Goal: Task Accomplishment & Management: Use online tool/utility

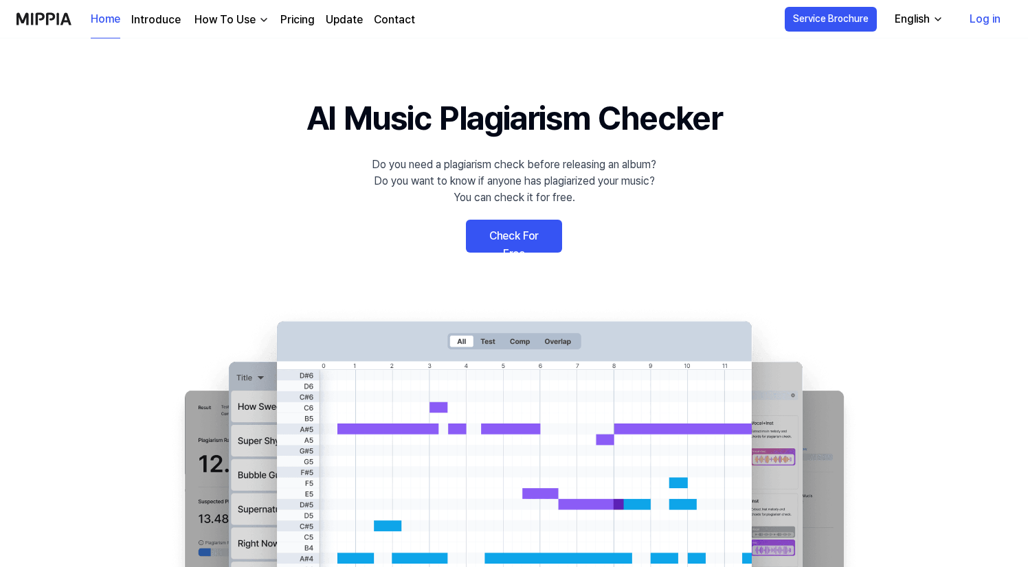
click at [849, 144] on 배너 "AI Music Plagiarism Checker Do you need a plagiarism check before releasing an …" at bounding box center [513, 344] width 989 height 503
click at [928, 18] on div "English" at bounding box center [912, 19] width 41 height 16
click at [542, 236] on link "Check For Free" at bounding box center [514, 236] width 96 height 33
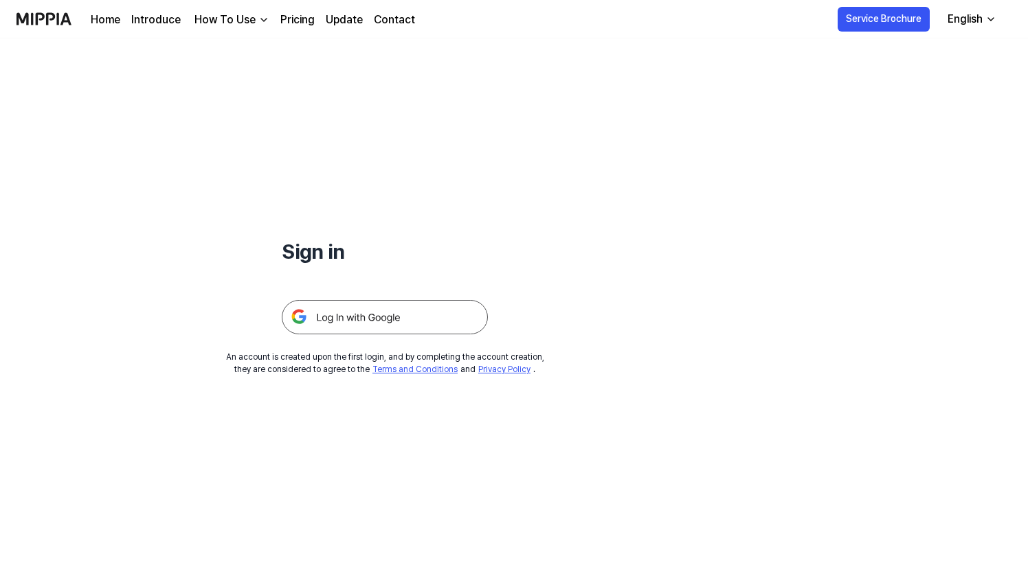
click at [433, 322] on img at bounding box center [385, 317] width 206 height 34
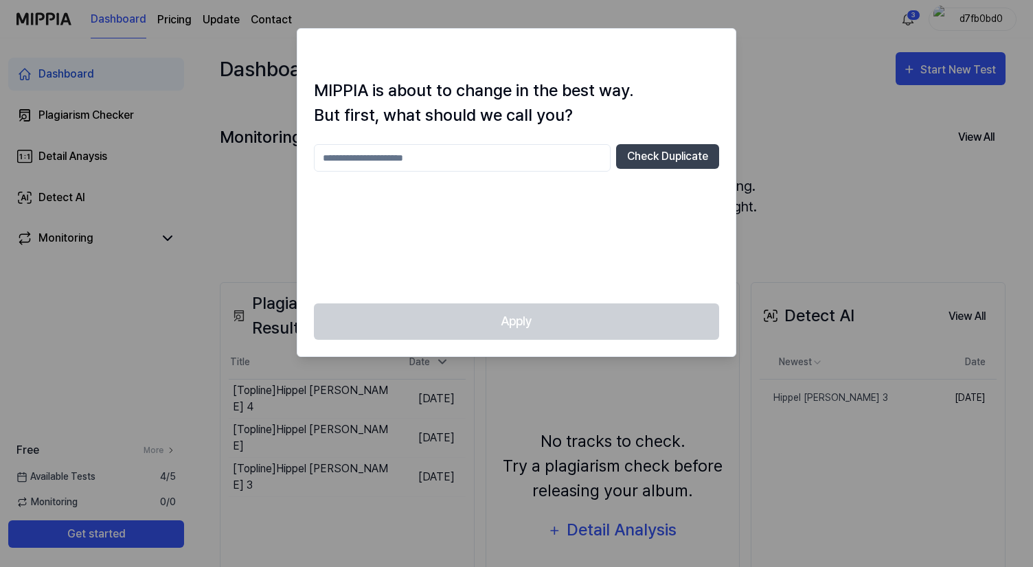
click at [512, 164] on input "text" at bounding box center [462, 157] width 297 height 27
type input "*****"
click at [670, 161] on button "Check Duplicate" at bounding box center [667, 156] width 103 height 25
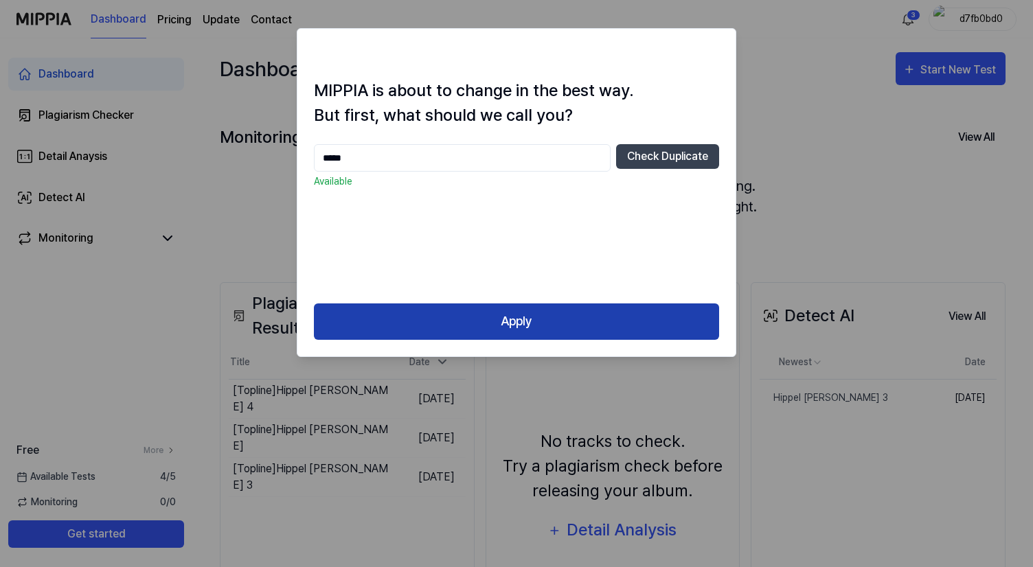
click at [585, 322] on button "Apply" at bounding box center [516, 322] width 405 height 36
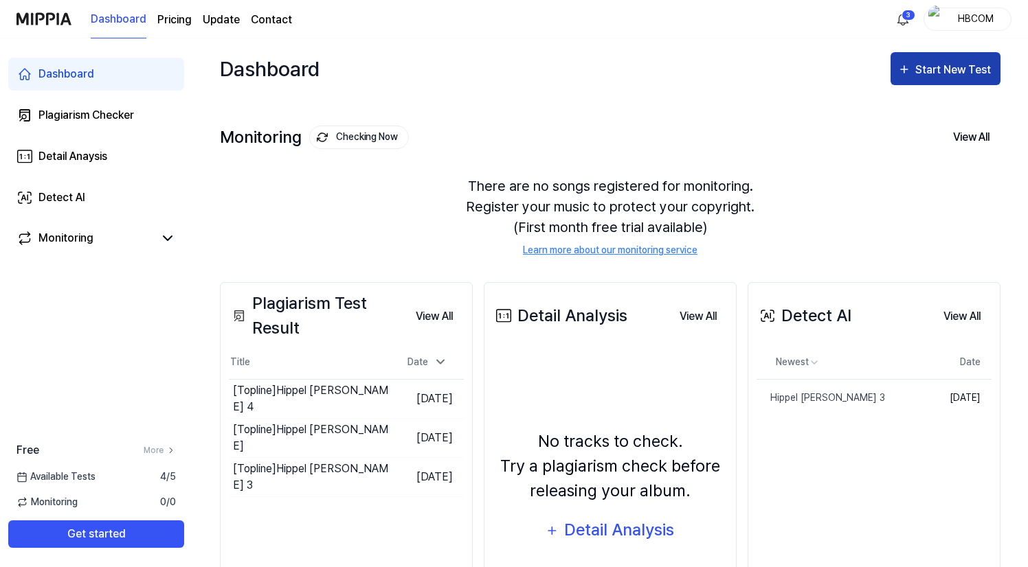
click at [947, 76] on div "Start New Test" at bounding box center [954, 70] width 78 height 18
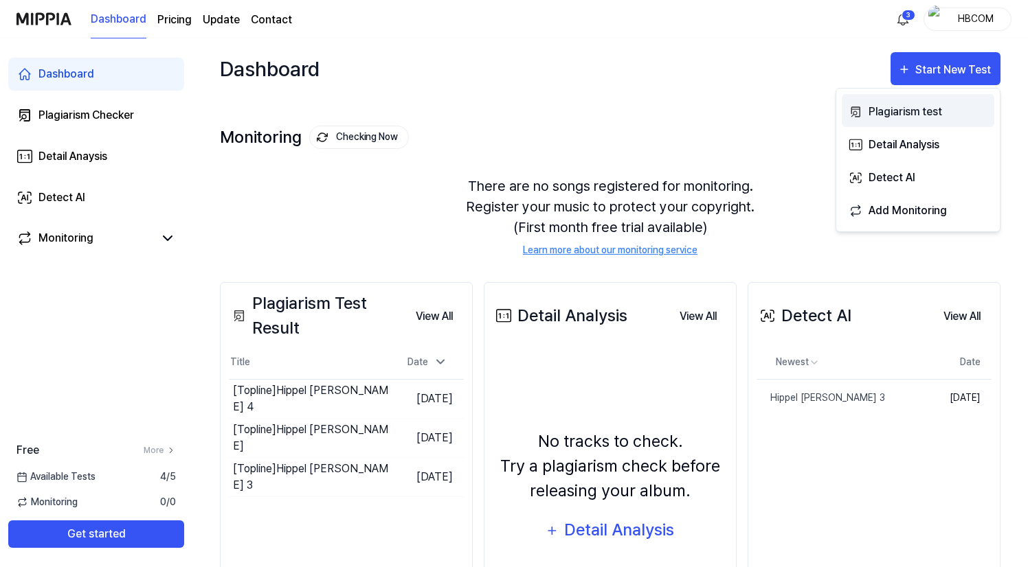
click at [914, 116] on div "Plagiarism test" at bounding box center [928, 112] width 120 height 18
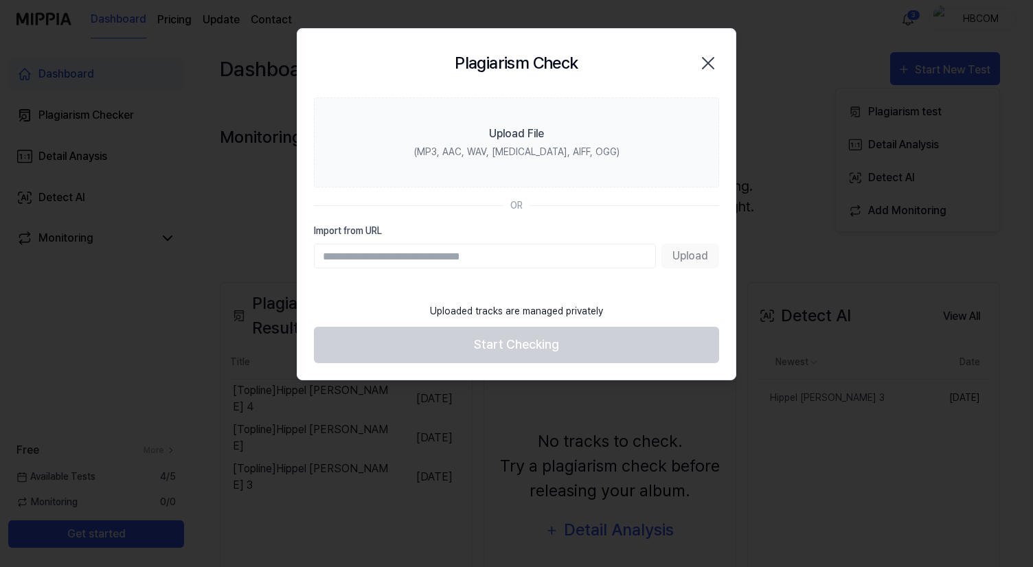
click at [688, 259] on div "Upload" at bounding box center [516, 256] width 405 height 25
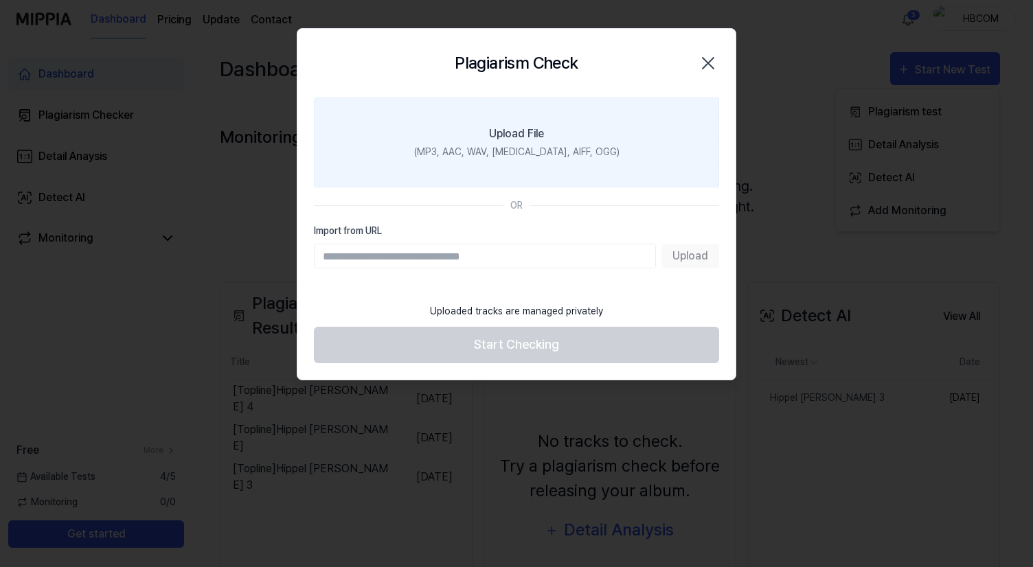
click at [548, 147] on div "(MP3, AAC, WAV, [MEDICAL_DATA], AIFF, OGG)" at bounding box center [516, 152] width 205 height 14
click at [0, 0] on input "Upload File (MP3, AAC, WAV, [MEDICAL_DATA], AIFF, OGG)" at bounding box center [0, 0] width 0 height 0
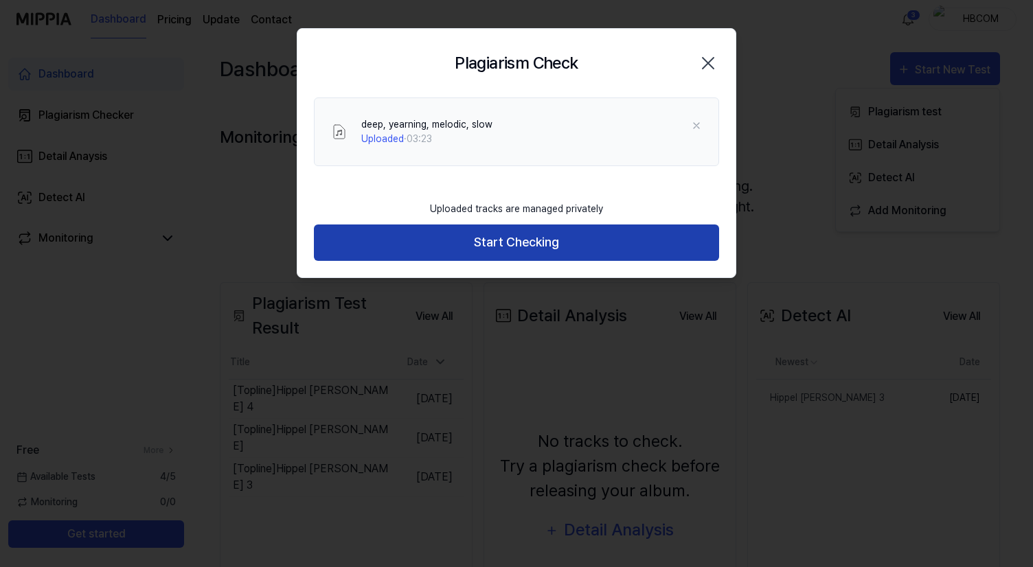
click at [559, 249] on button "Start Checking" at bounding box center [516, 243] width 405 height 36
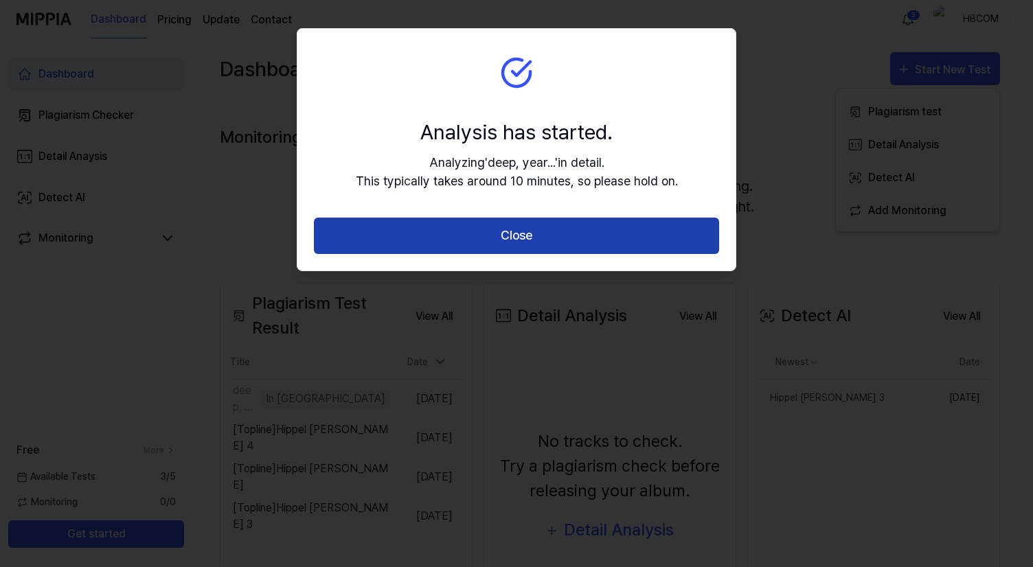
click at [561, 245] on button "Close" at bounding box center [516, 236] width 405 height 36
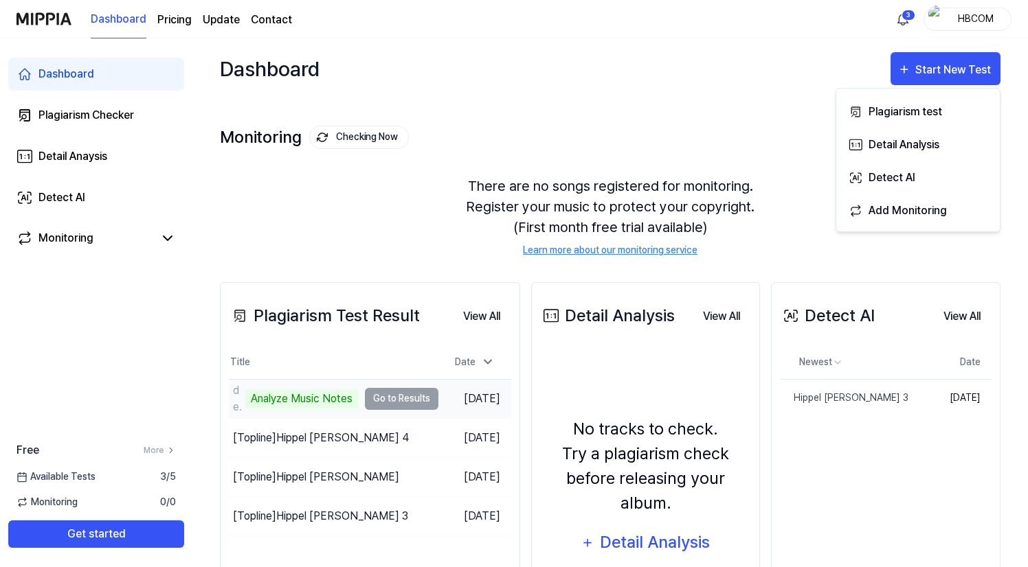
click at [405, 397] on td "deep, yearning, melodic, slow Analyze Music Notes Go to Results" at bounding box center [334, 399] width 210 height 38
click at [408, 403] on td "deep, yearning, melodic, slow Analyze Music Notes Go to Results" at bounding box center [334, 399] width 210 height 38
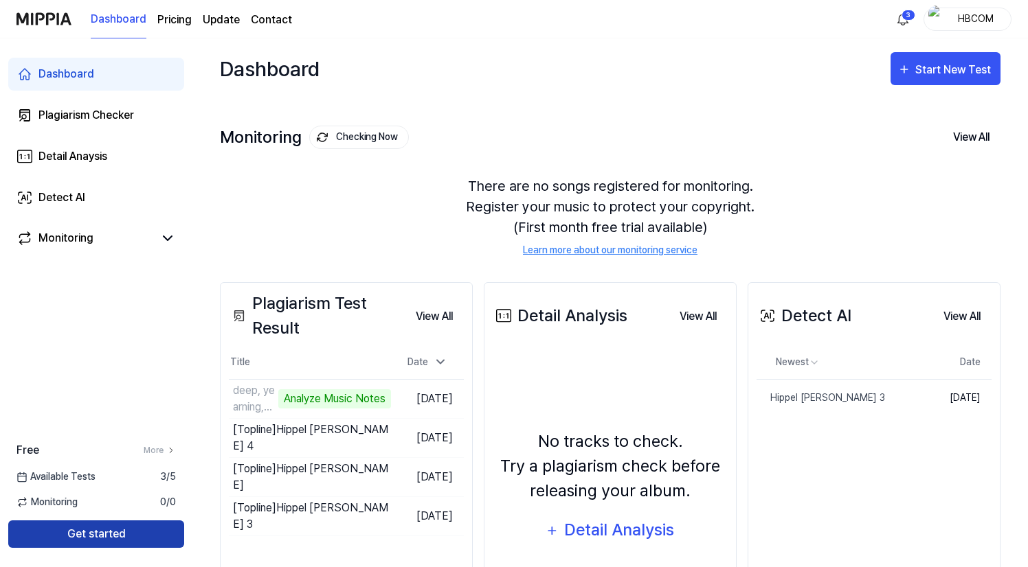
click at [119, 537] on button "Get started" at bounding box center [96, 534] width 176 height 27
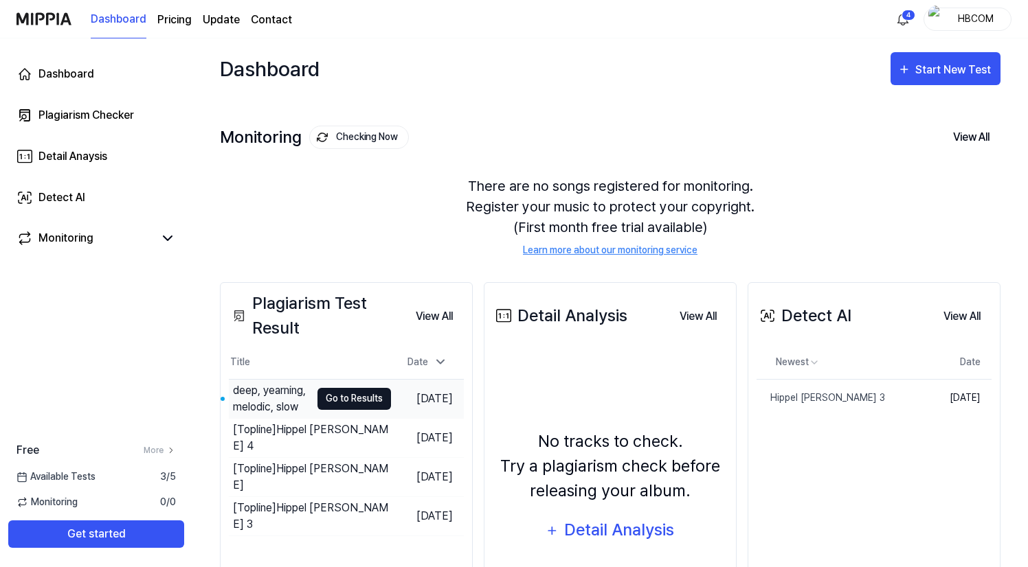
click at [363, 398] on button "Go to Results" at bounding box center [354, 399] width 74 height 22
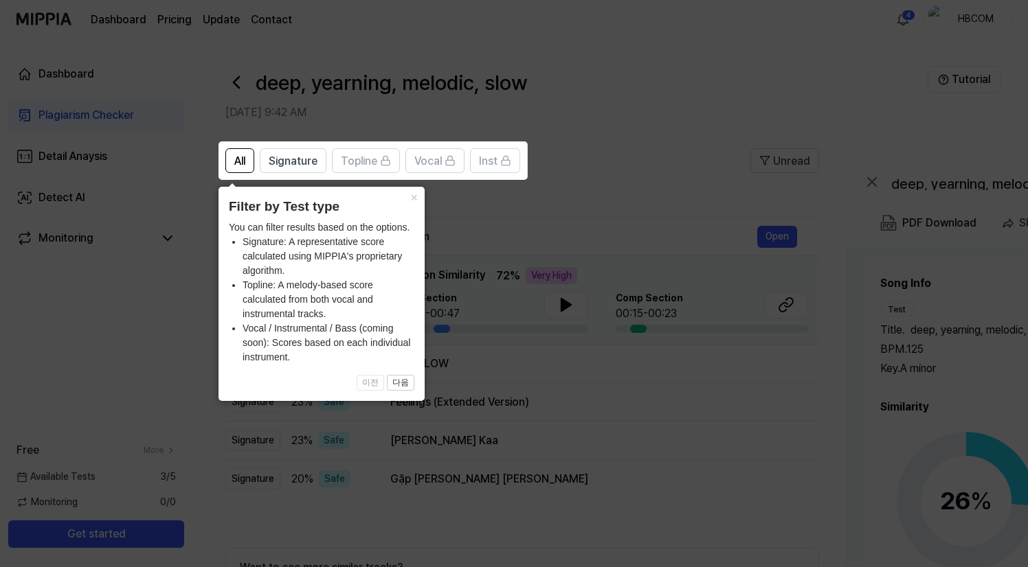
click at [601, 508] on icon at bounding box center [516, 283] width 1033 height 567
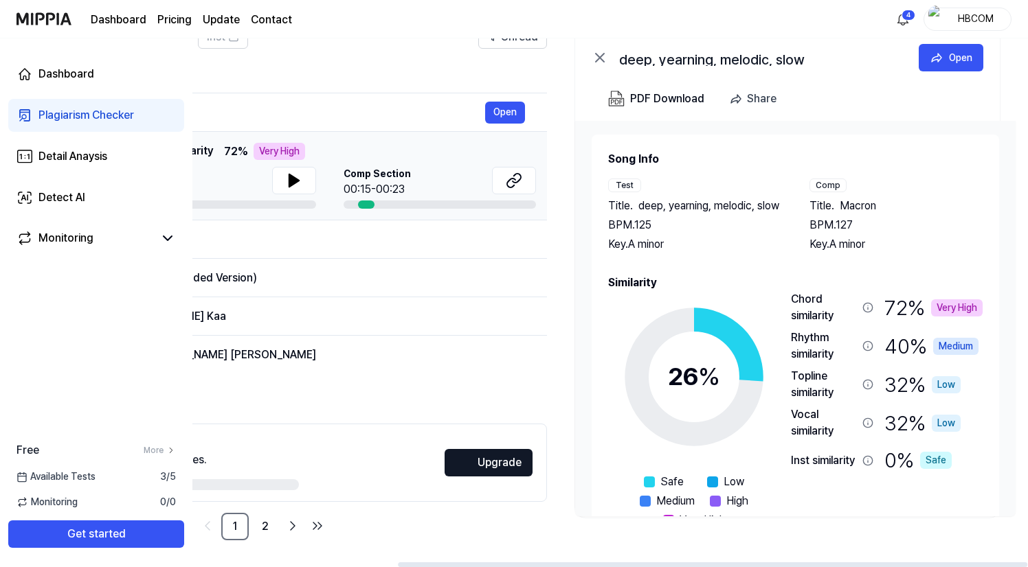
scroll to position [125, 0]
click at [849, 205] on span "Macron" at bounding box center [858, 205] width 36 height 16
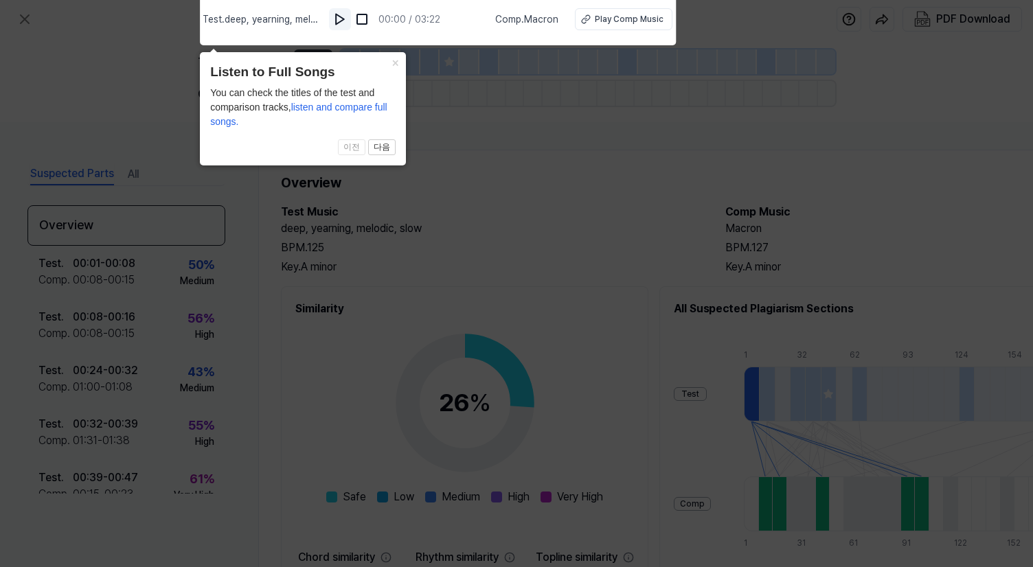
click at [344, 20] on img at bounding box center [340, 19] width 14 height 14
click at [344, 20] on img at bounding box center [342, 19] width 14 height 14
click at [498, 155] on icon at bounding box center [516, 280] width 1033 height 574
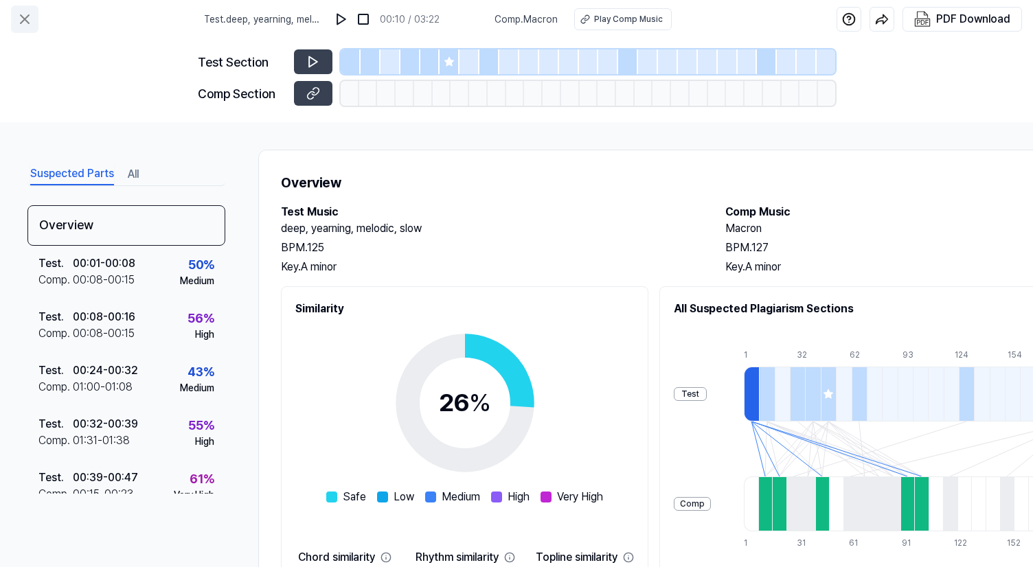
click at [25, 23] on icon at bounding box center [24, 19] width 16 height 16
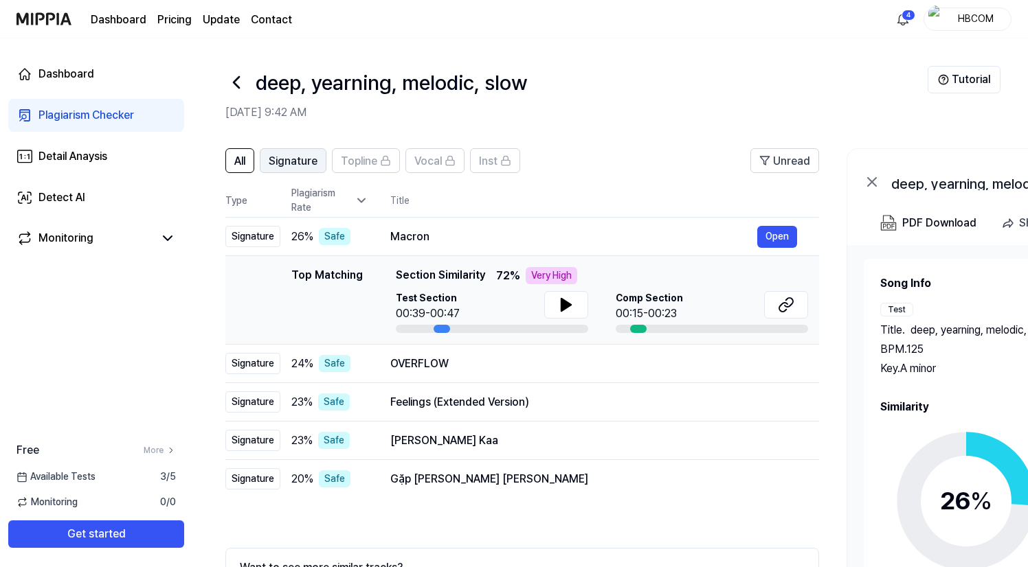
click at [311, 167] on span "Signature" at bounding box center [293, 161] width 49 height 16
click at [785, 243] on button "Open" at bounding box center [777, 237] width 40 height 22
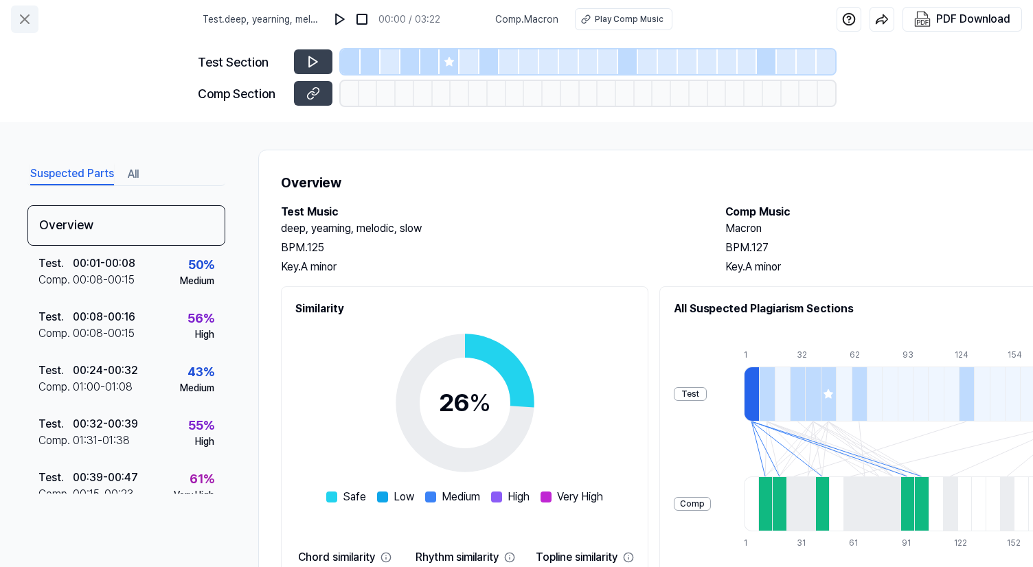
click at [29, 16] on icon at bounding box center [24, 19] width 16 height 16
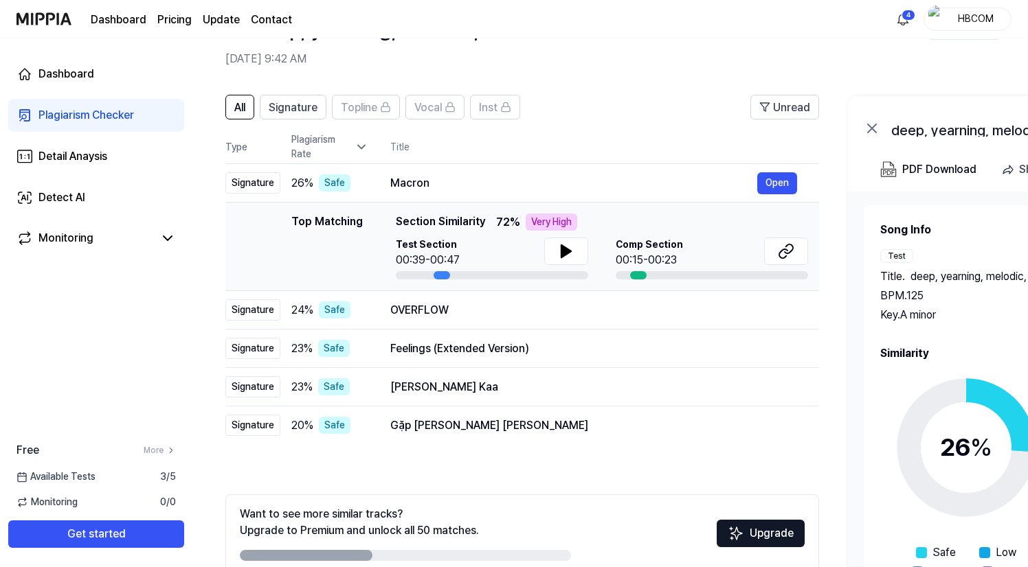
scroll to position [67, 0]
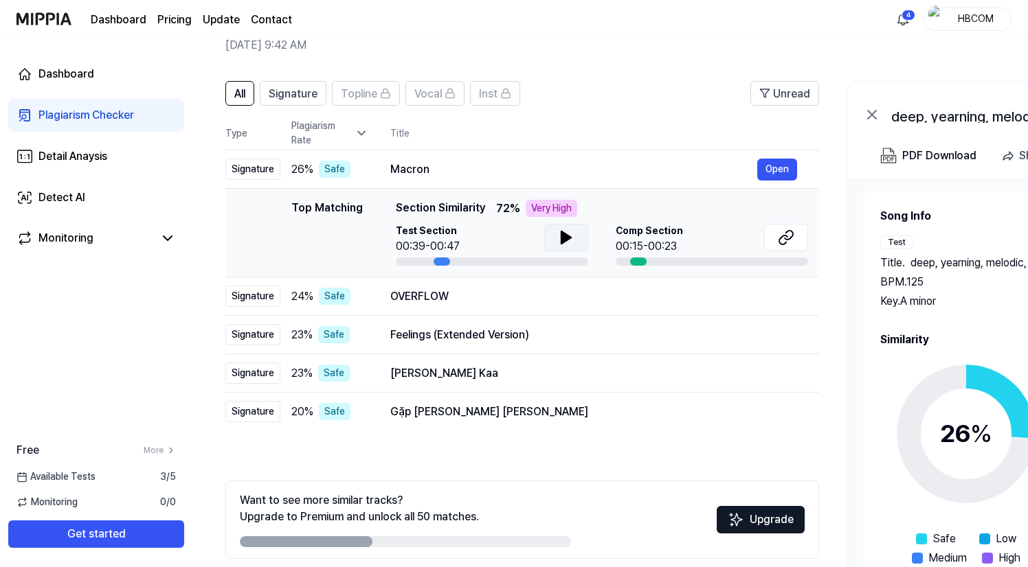
click at [565, 242] on icon at bounding box center [566, 237] width 16 height 16
click at [567, 238] on icon at bounding box center [566, 238] width 10 height 12
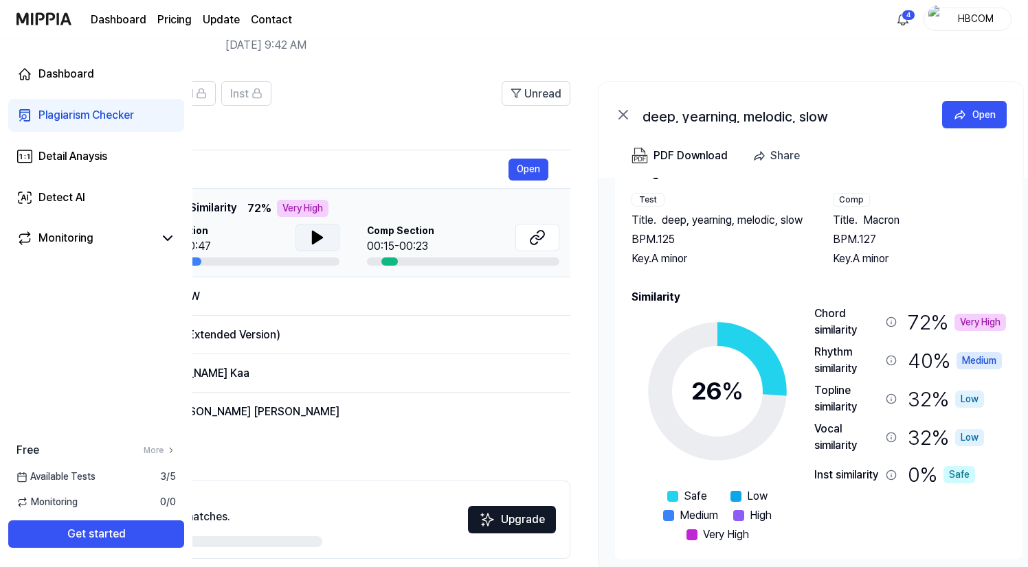
scroll to position [0, 249]
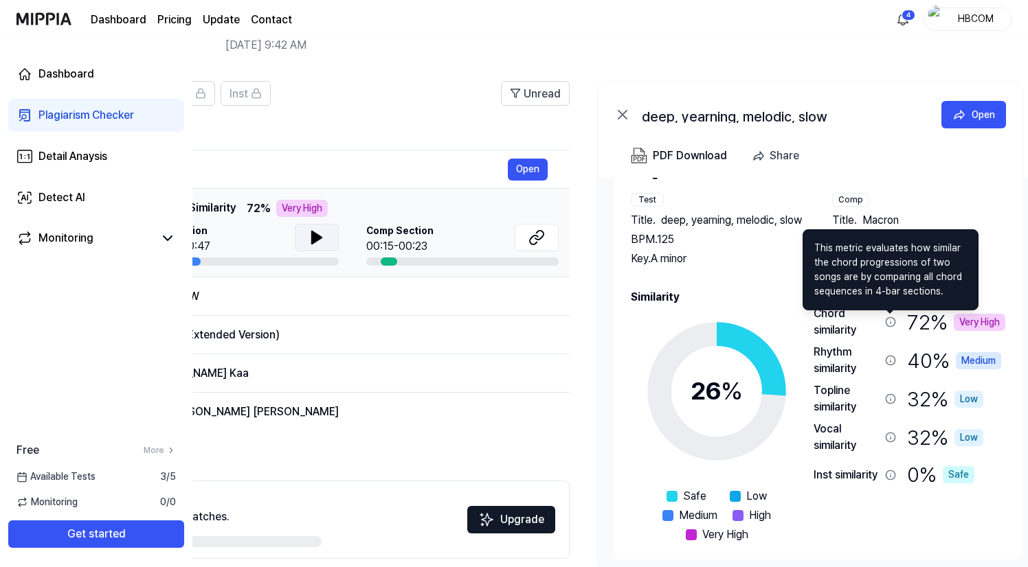
click at [891, 326] on icon at bounding box center [890, 322] width 11 height 11
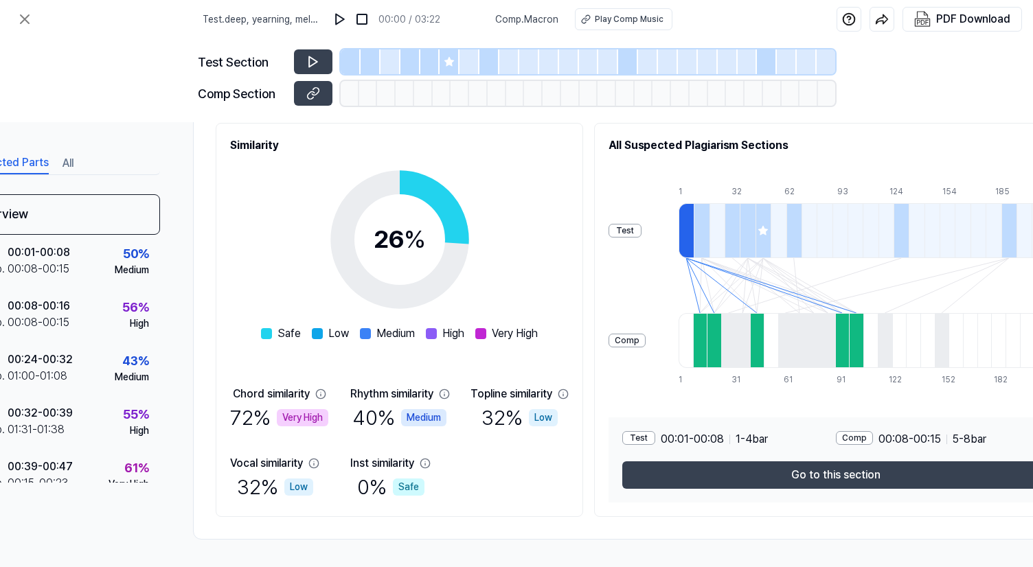
scroll to position [168, 0]
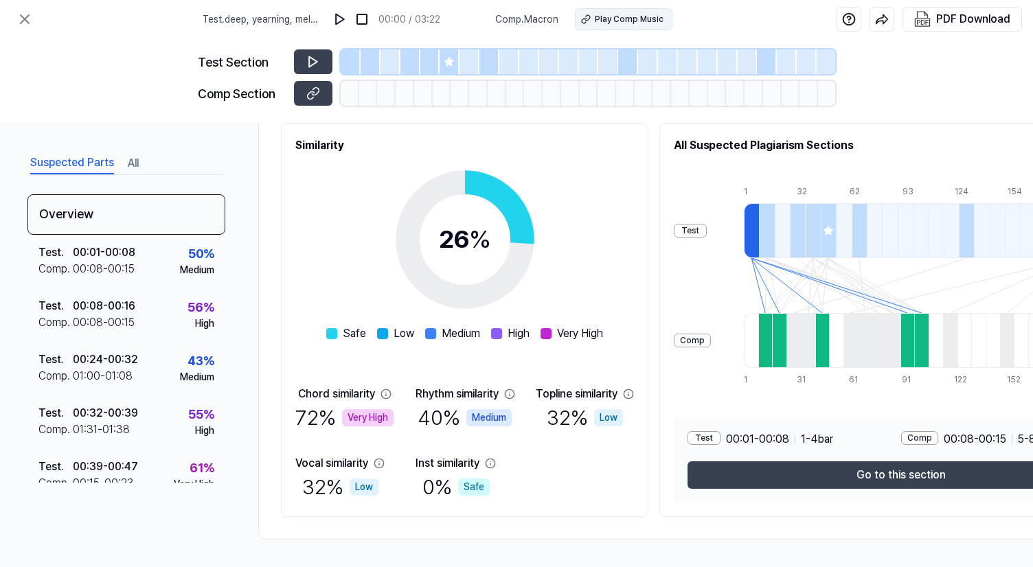
click at [616, 24] on div "Play Comp Music" at bounding box center [629, 19] width 69 height 12
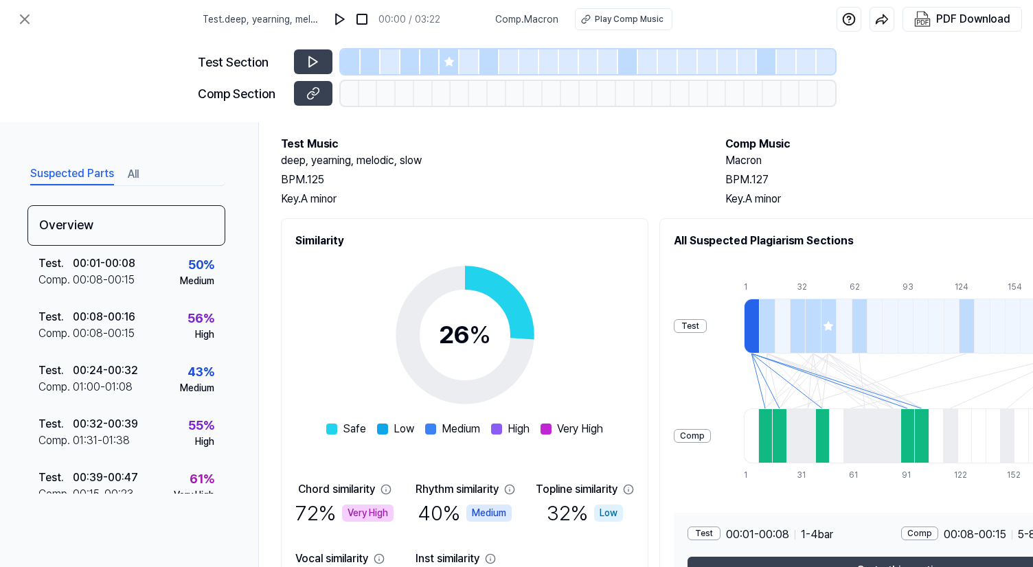
scroll to position [54, 0]
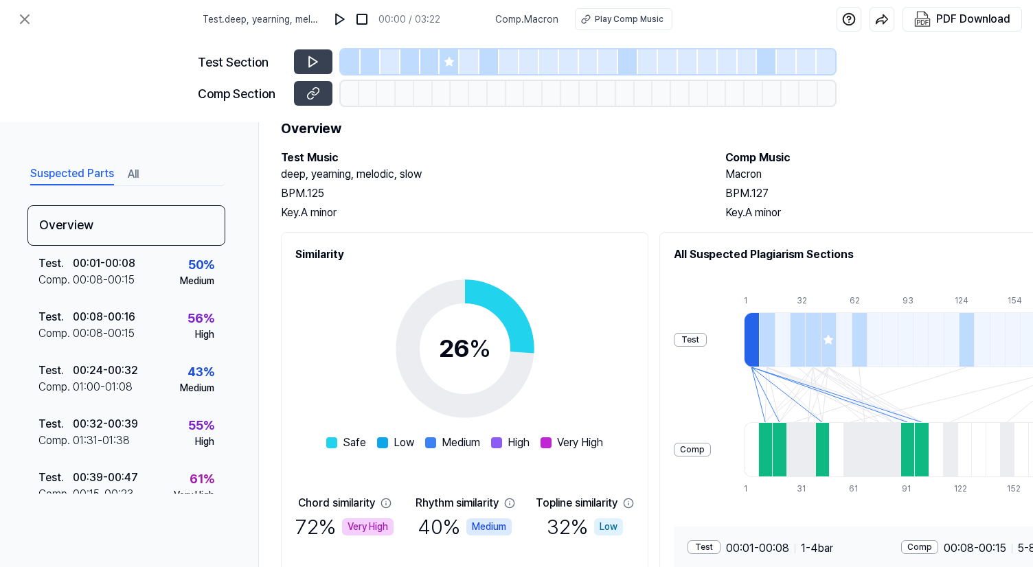
click at [522, 21] on span "Comp . [GEOGRAPHIC_DATA]" at bounding box center [526, 19] width 63 height 14
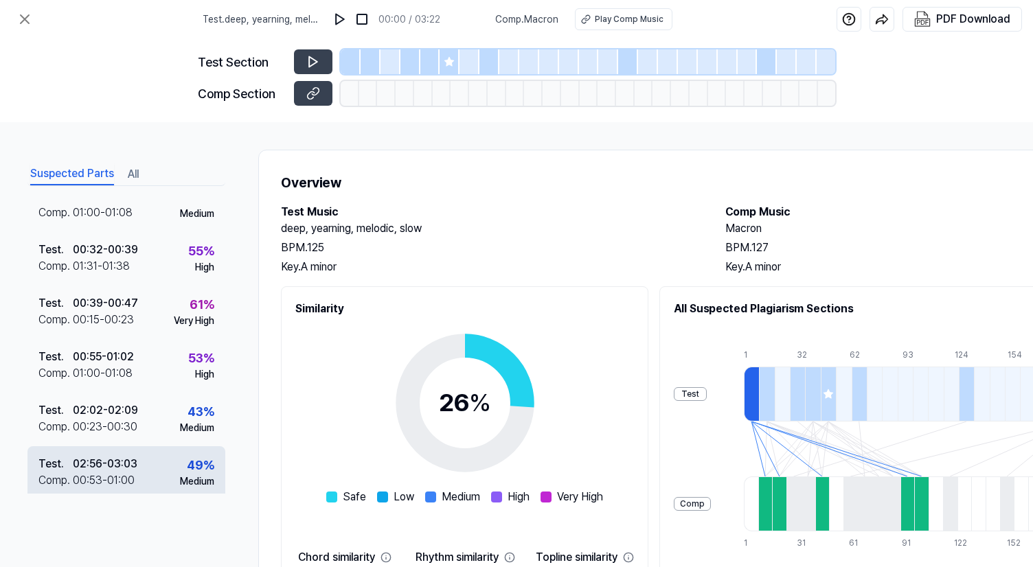
scroll to position [186, 0]
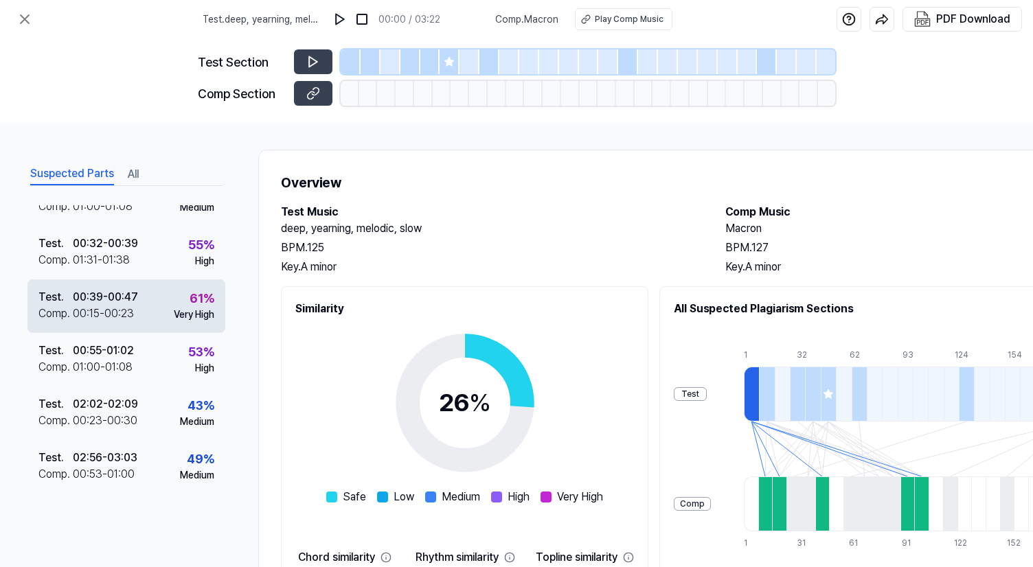
click at [134, 313] on div "Comp . 00:15 - 00:23" at bounding box center [88, 314] width 100 height 16
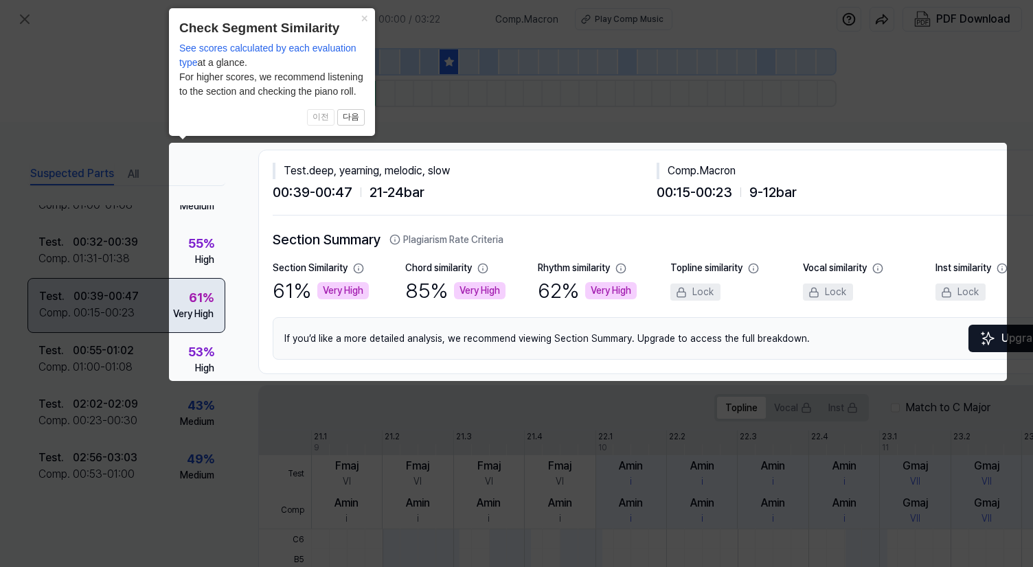
scroll to position [185, 0]
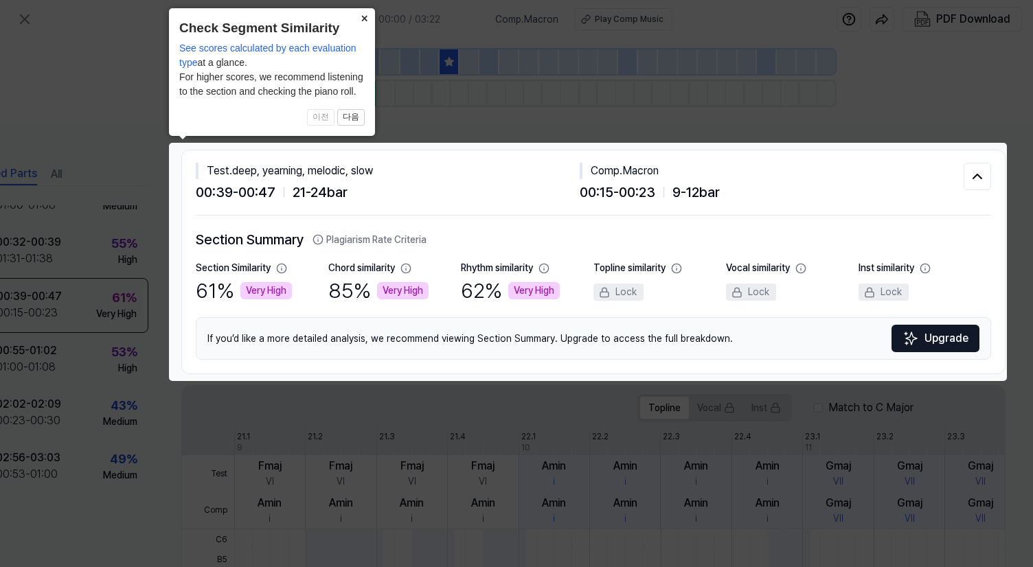
click at [364, 17] on button "×" at bounding box center [364, 17] width 22 height 19
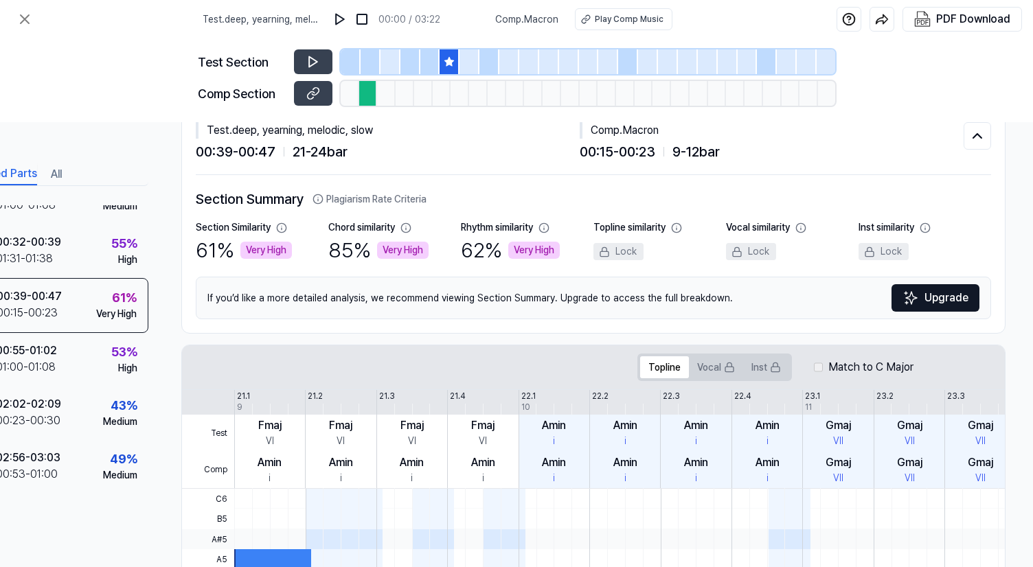
scroll to position [0, 82]
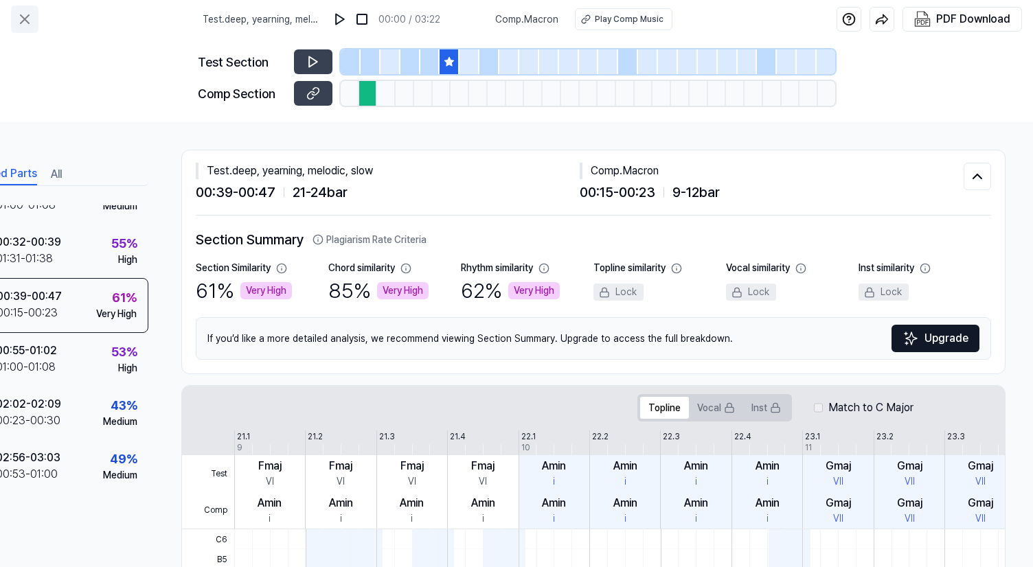
click at [21, 22] on icon at bounding box center [25, 19] width 8 height 8
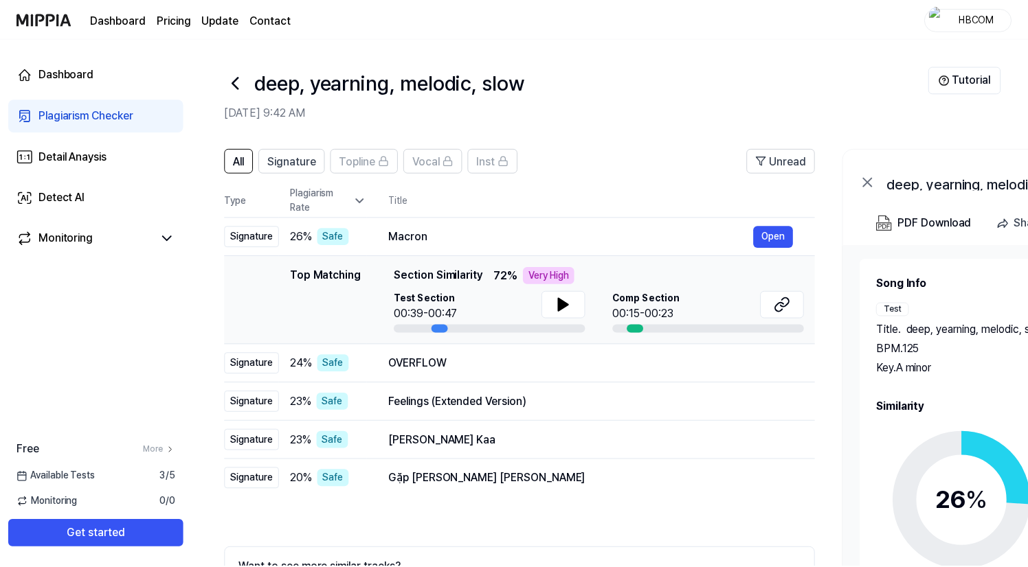
scroll to position [67, 0]
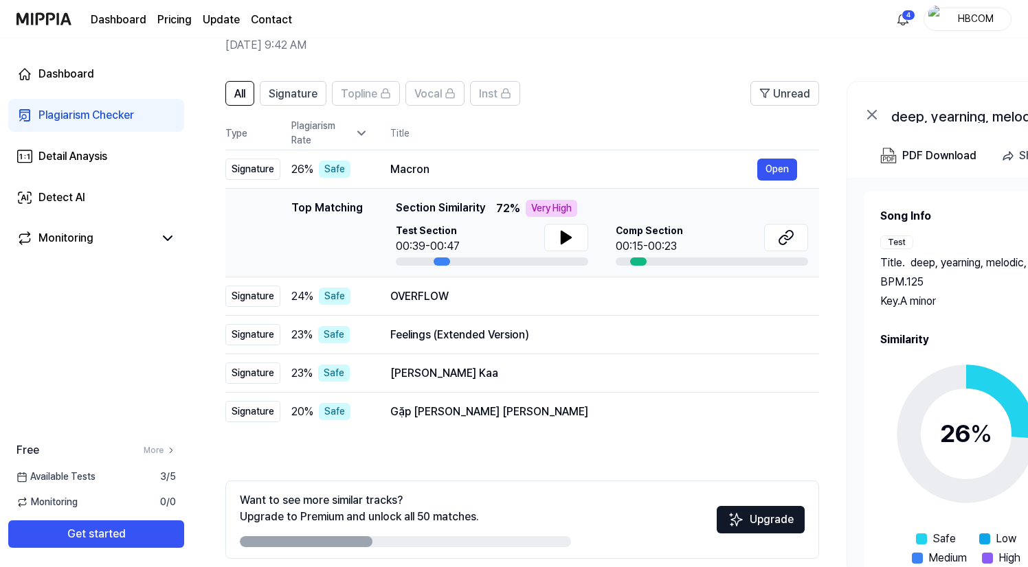
click at [127, 118] on div "Plagiarism Checker" at bounding box center [85, 115] width 95 height 16
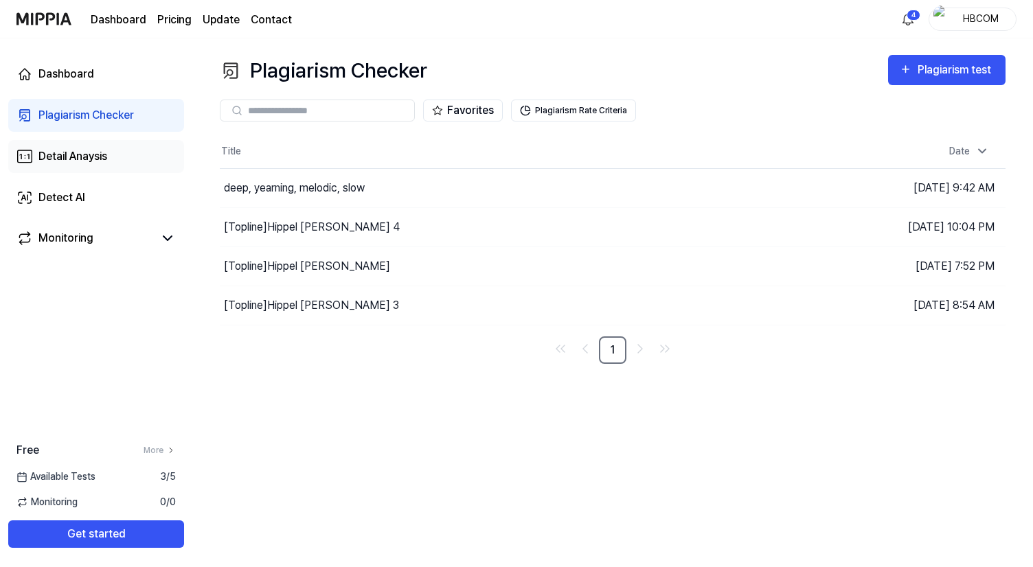
click at [111, 157] on link "Detail Anaysis" at bounding box center [96, 156] width 176 height 33
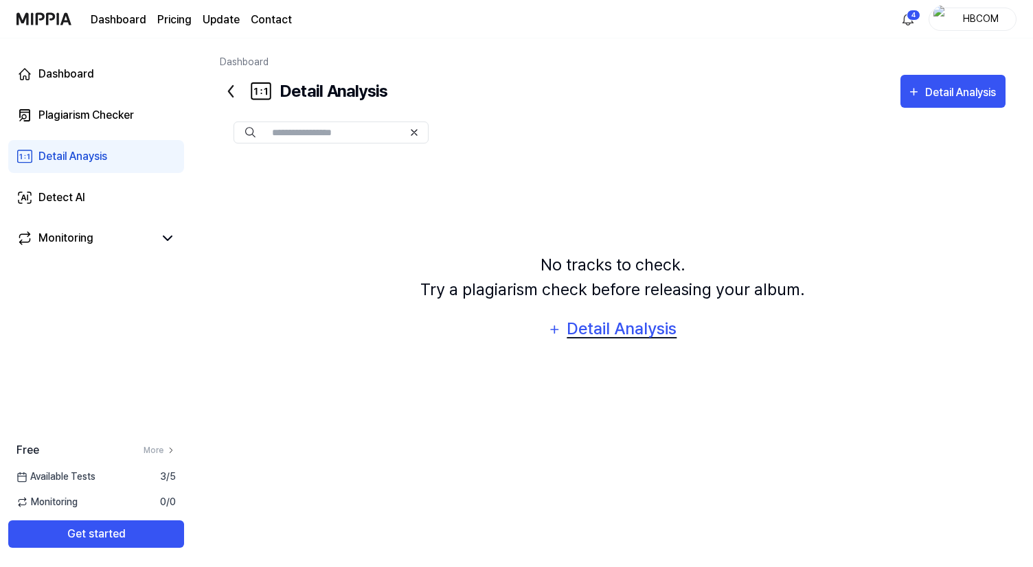
click at [650, 328] on div "Detail Analysis" at bounding box center [622, 329] width 112 height 26
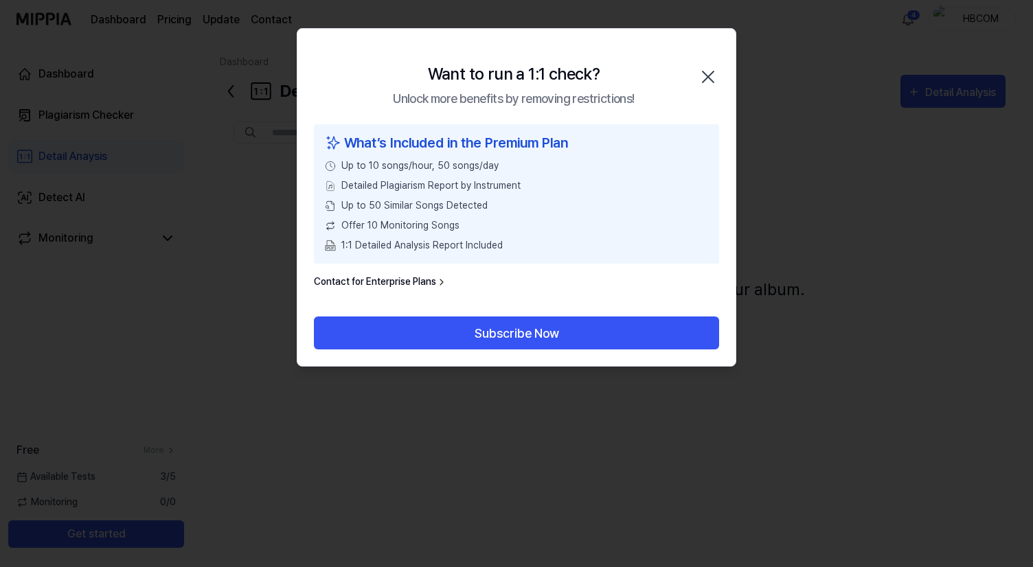
click at [710, 72] on icon "button" at bounding box center [708, 77] width 22 height 22
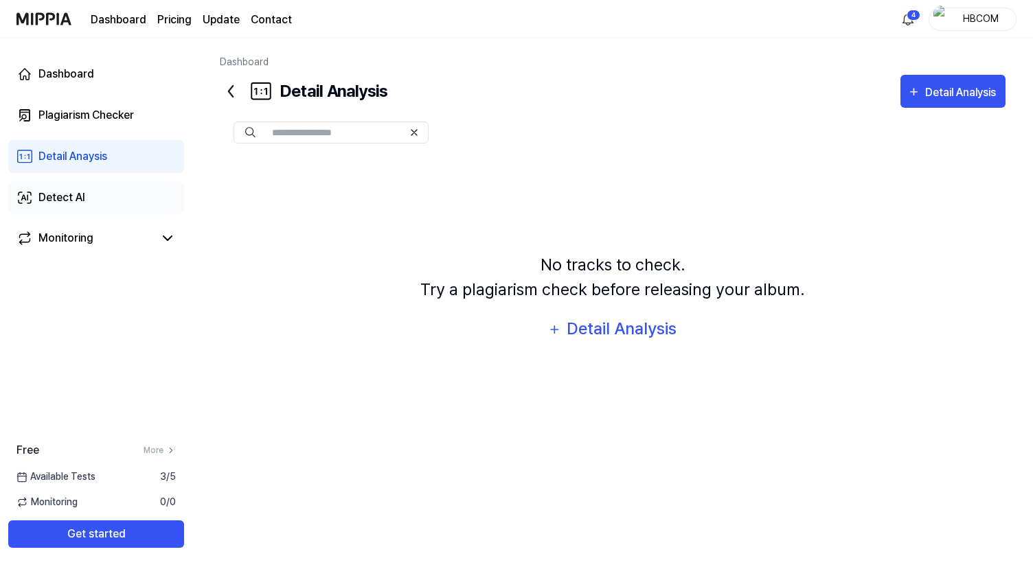
click at [111, 206] on link "Detect AI" at bounding box center [96, 197] width 176 height 33
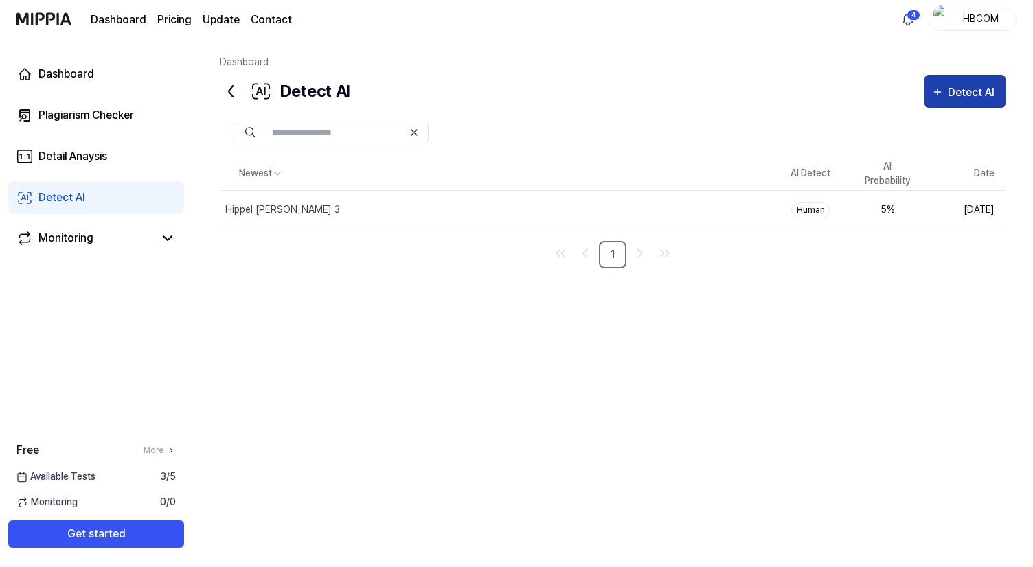
click at [958, 99] on div "Detect AI" at bounding box center [973, 93] width 51 height 18
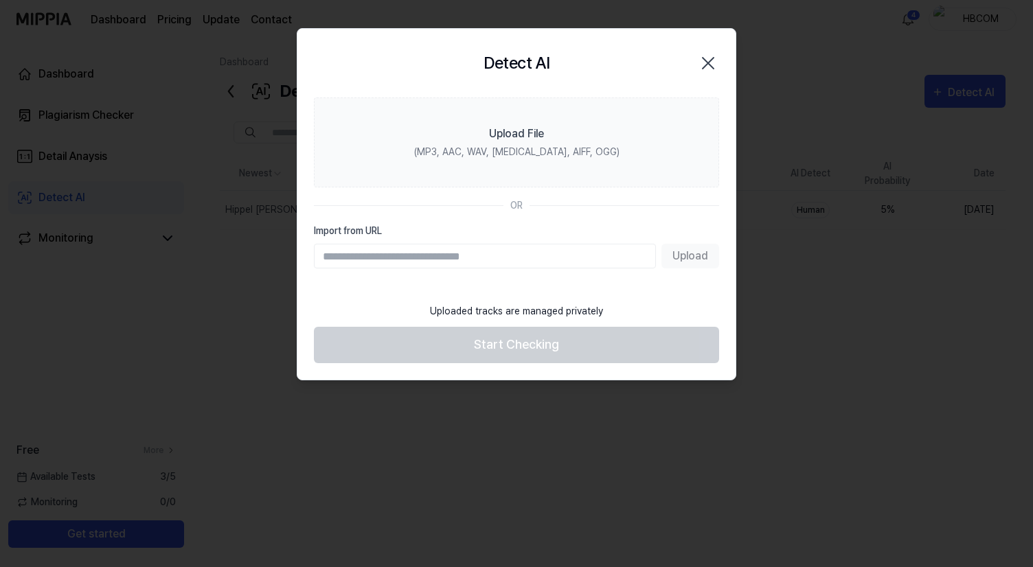
click at [696, 255] on div "Upload" at bounding box center [516, 256] width 405 height 25
click at [695, 258] on div "Upload" at bounding box center [516, 256] width 405 height 25
click at [695, 256] on div "Upload" at bounding box center [516, 256] width 405 height 25
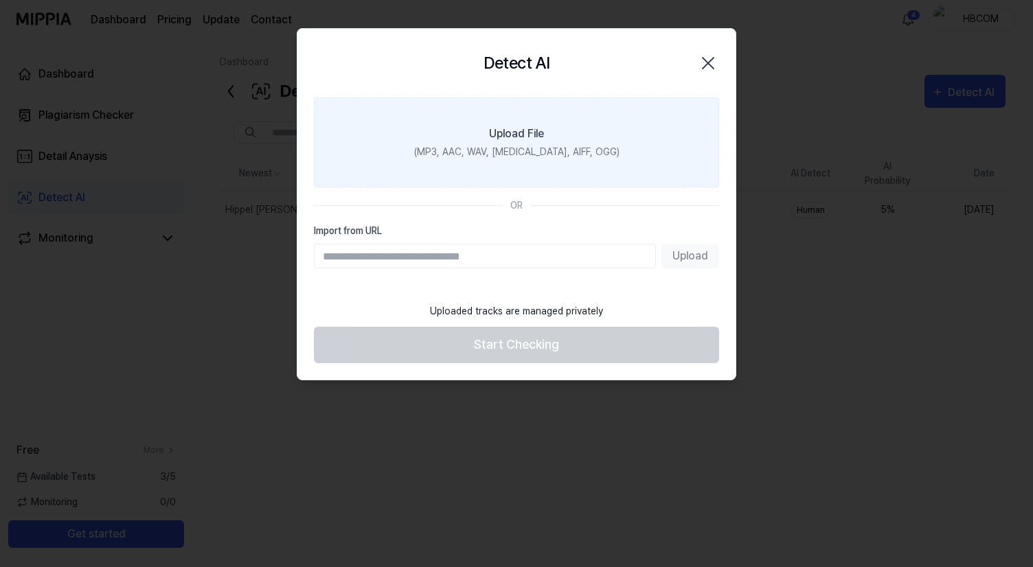
click at [569, 156] on div "(MP3, AAC, WAV, [MEDICAL_DATA], AIFF, OGG)" at bounding box center [516, 152] width 205 height 14
click at [0, 0] on input "Upload File (MP3, AAC, WAV, [MEDICAL_DATA], AIFF, OGG)" at bounding box center [0, 0] width 0 height 0
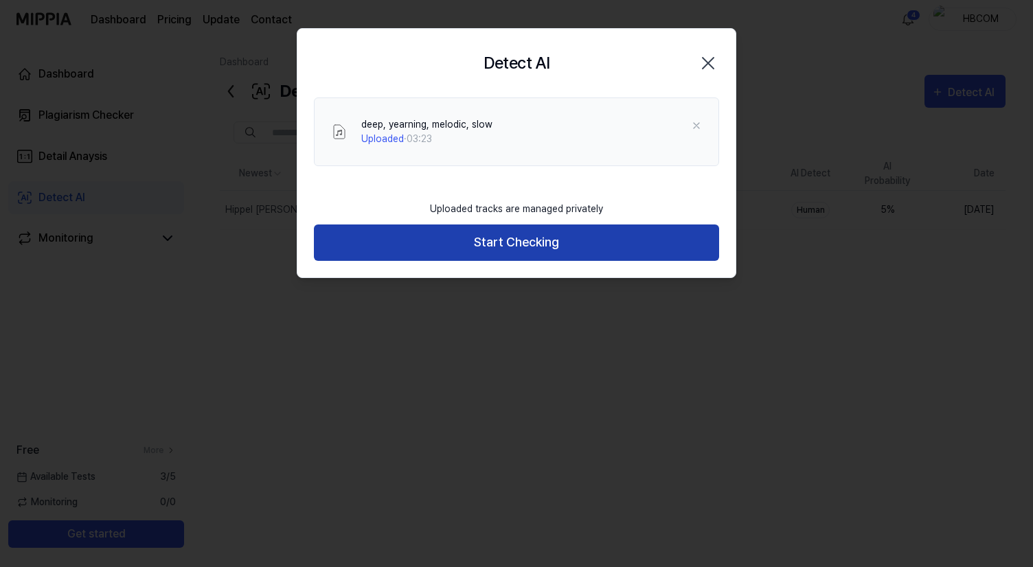
click at [540, 247] on button "Start Checking" at bounding box center [516, 243] width 405 height 36
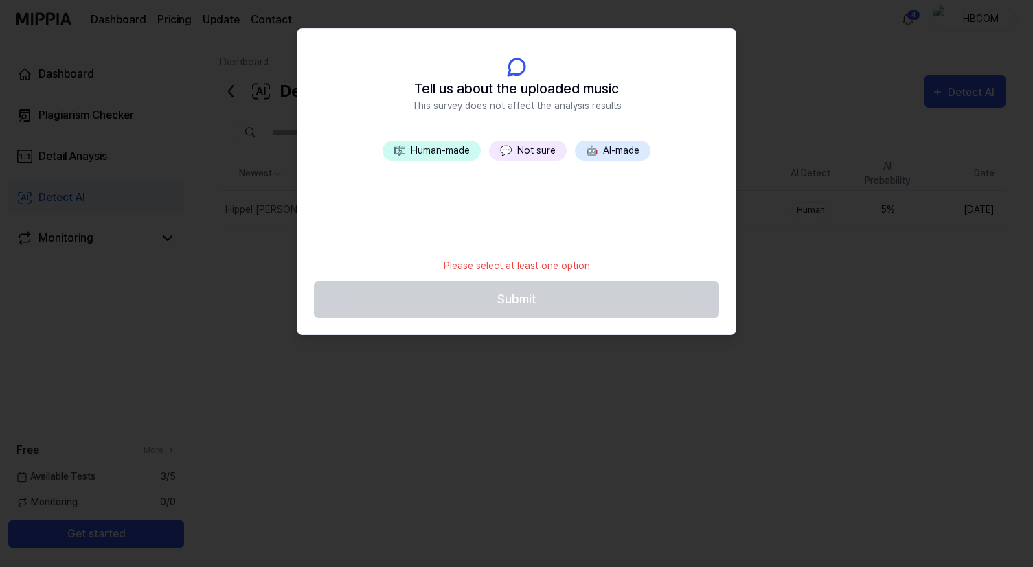
click at [608, 154] on button "🤖 AI-made" at bounding box center [613, 151] width 76 height 20
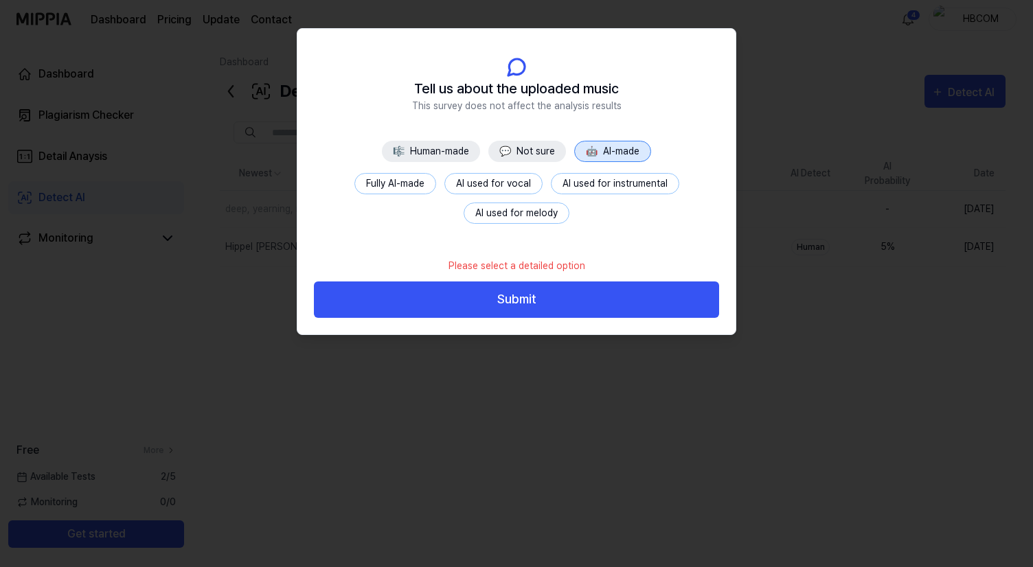
click at [567, 186] on button "AI used for instrumental" at bounding box center [615, 183] width 128 height 21
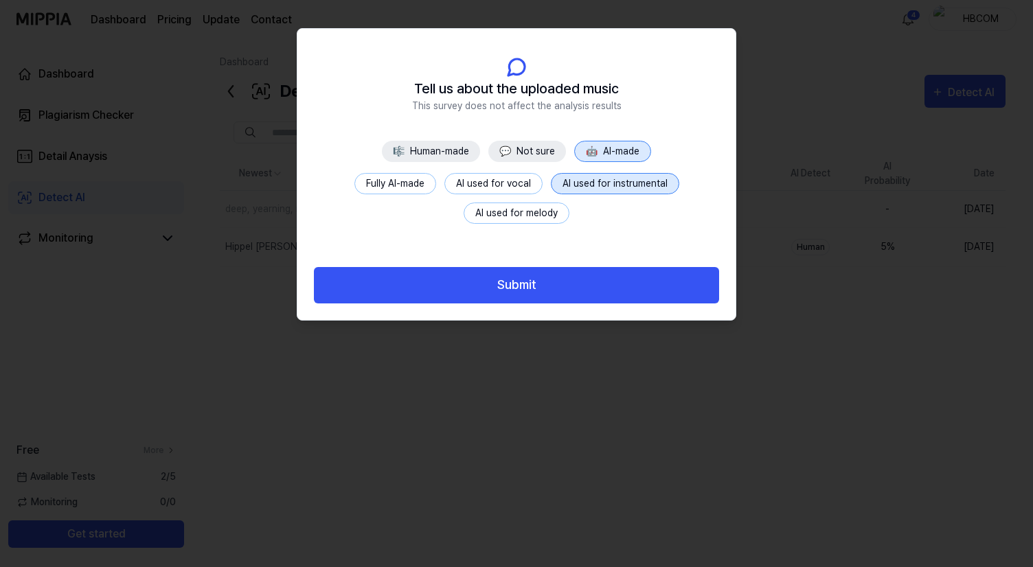
click at [497, 185] on button "AI used for vocal" at bounding box center [493, 183] width 98 height 21
click at [404, 191] on button "Fully AI-made" at bounding box center [395, 183] width 82 height 21
click at [458, 187] on button "AI used for vocal" at bounding box center [493, 183] width 98 height 21
click at [576, 185] on button "AI used for instrumental" at bounding box center [615, 183] width 128 height 21
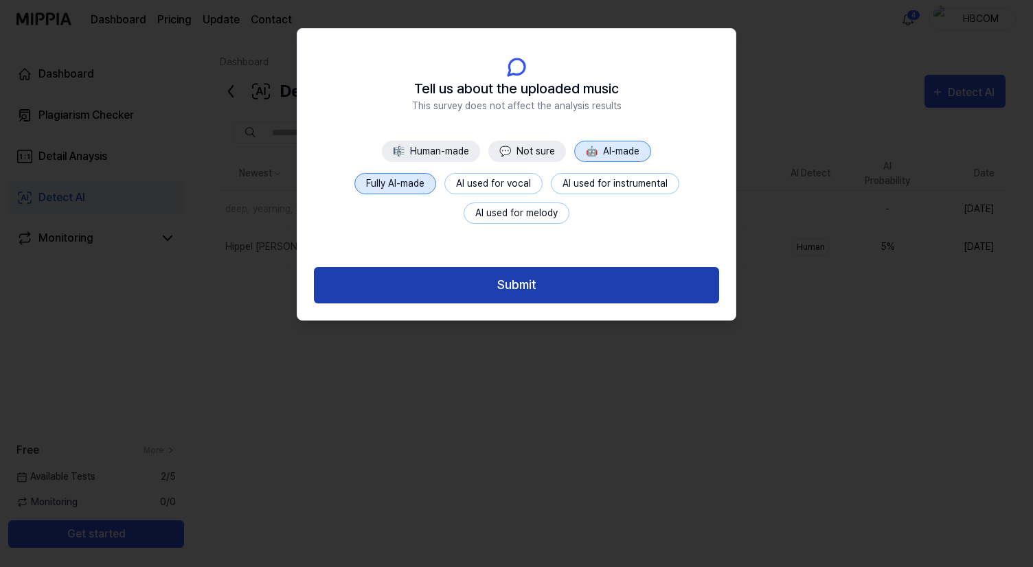
click at [596, 286] on button "Submit" at bounding box center [516, 285] width 405 height 36
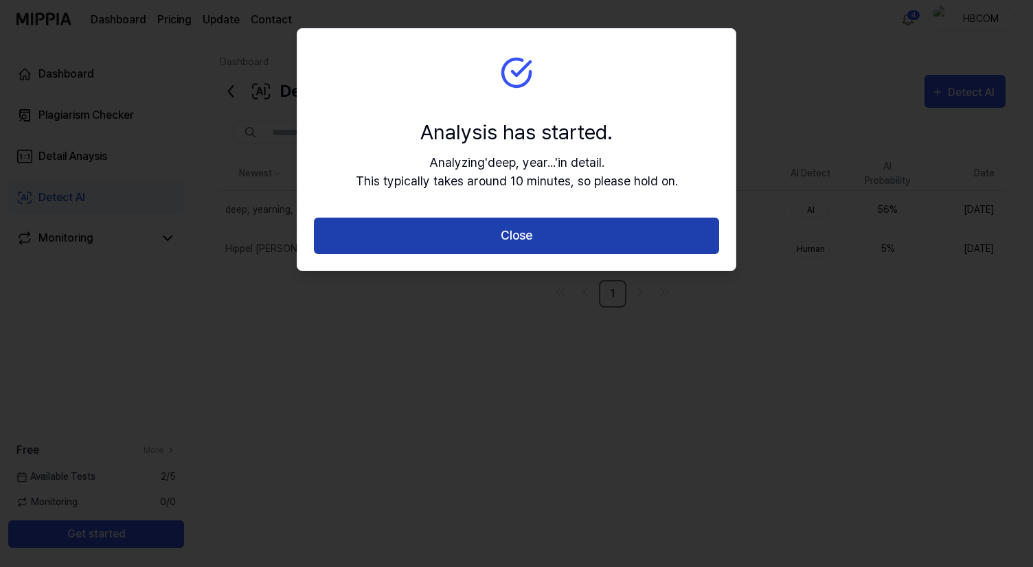
click at [543, 236] on button "Close" at bounding box center [516, 236] width 405 height 36
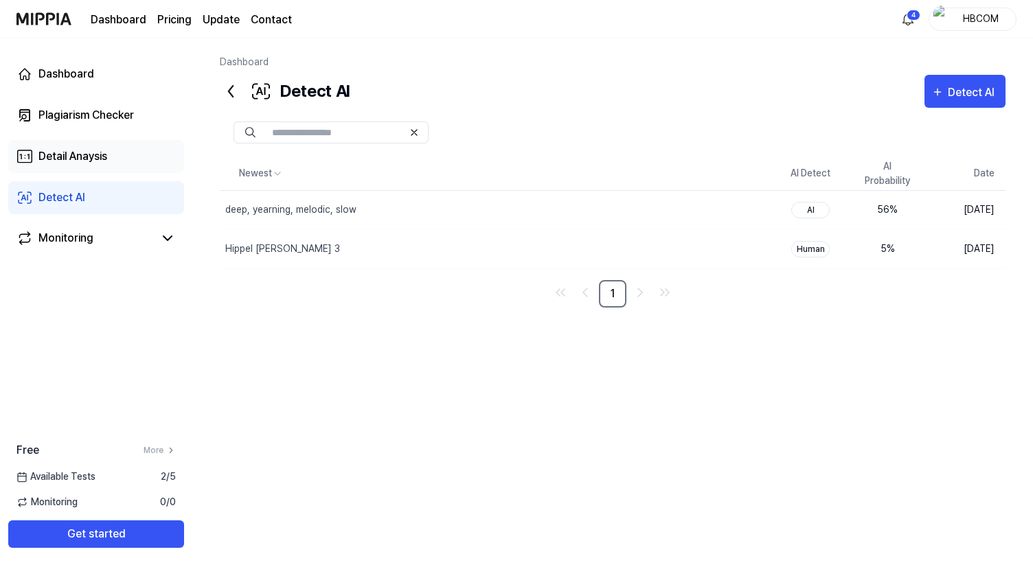
click at [103, 159] on div "Detail Anaysis" at bounding box center [72, 156] width 69 height 16
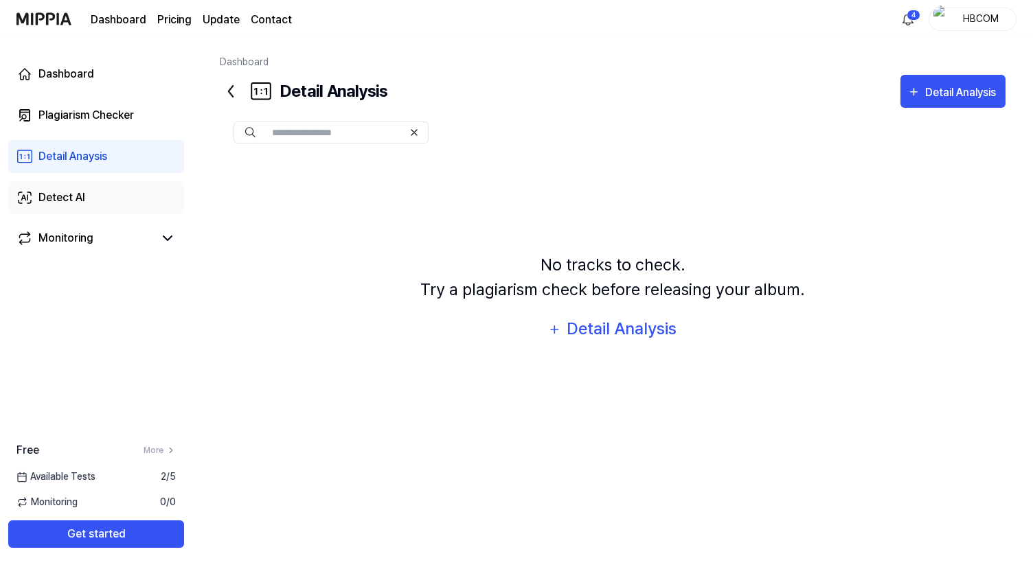
click at [106, 191] on link "Detect AI" at bounding box center [96, 197] width 176 height 33
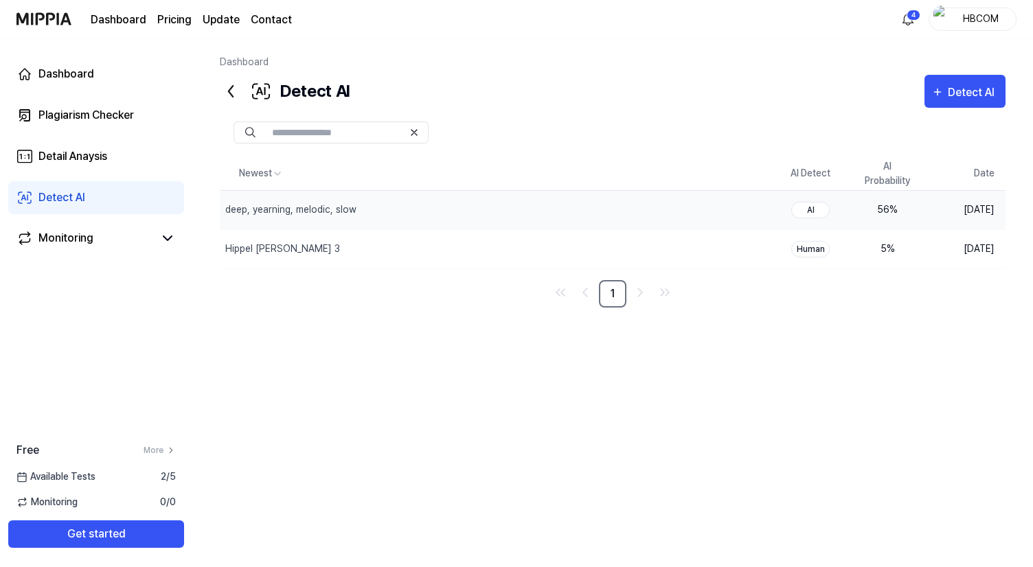
click at [901, 209] on div "56 %" at bounding box center [887, 210] width 55 height 14
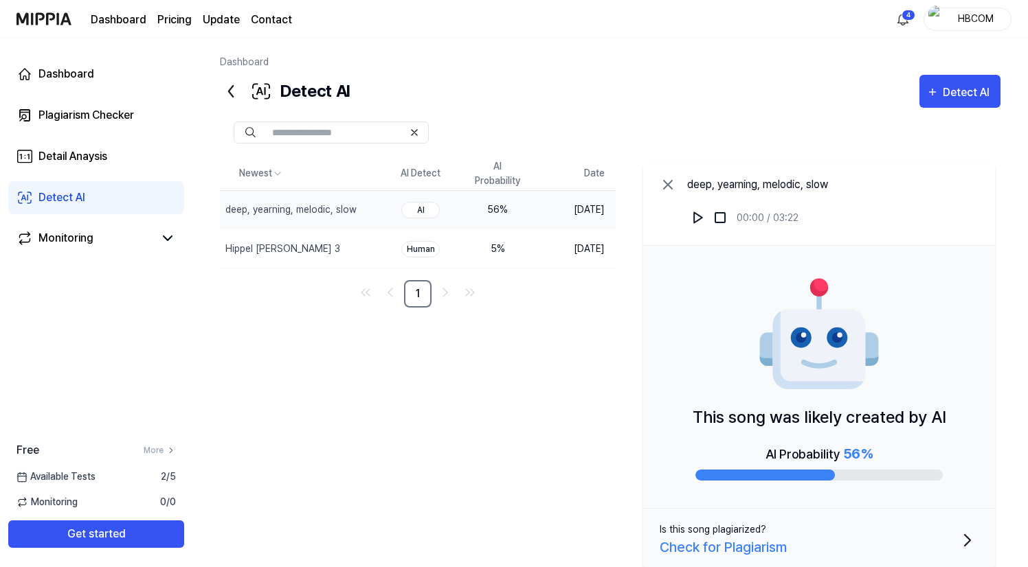
click at [743, 550] on div "Check for Plagiarism" at bounding box center [723, 547] width 127 height 21
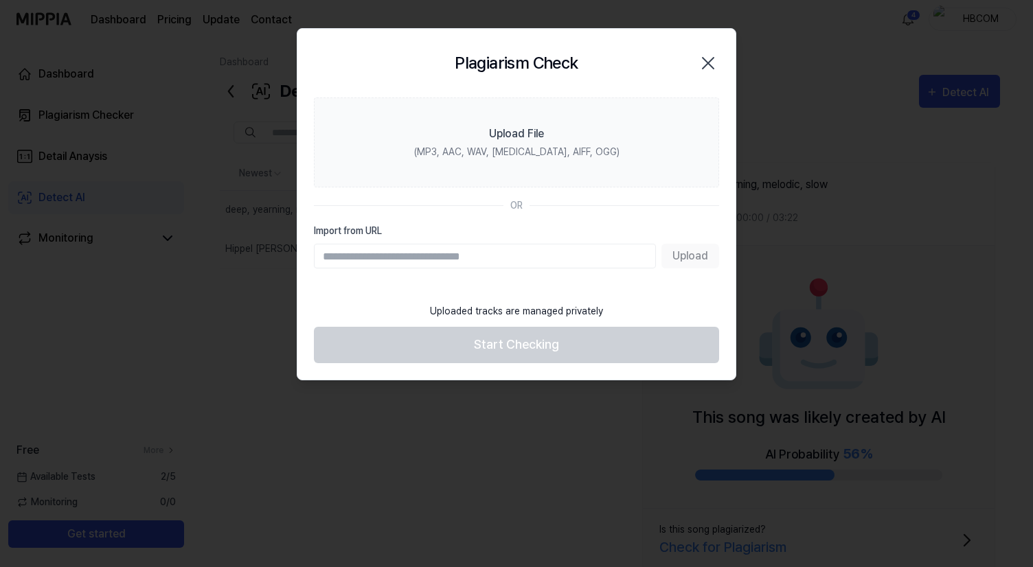
click at [714, 61] on icon "button" at bounding box center [708, 63] width 22 height 22
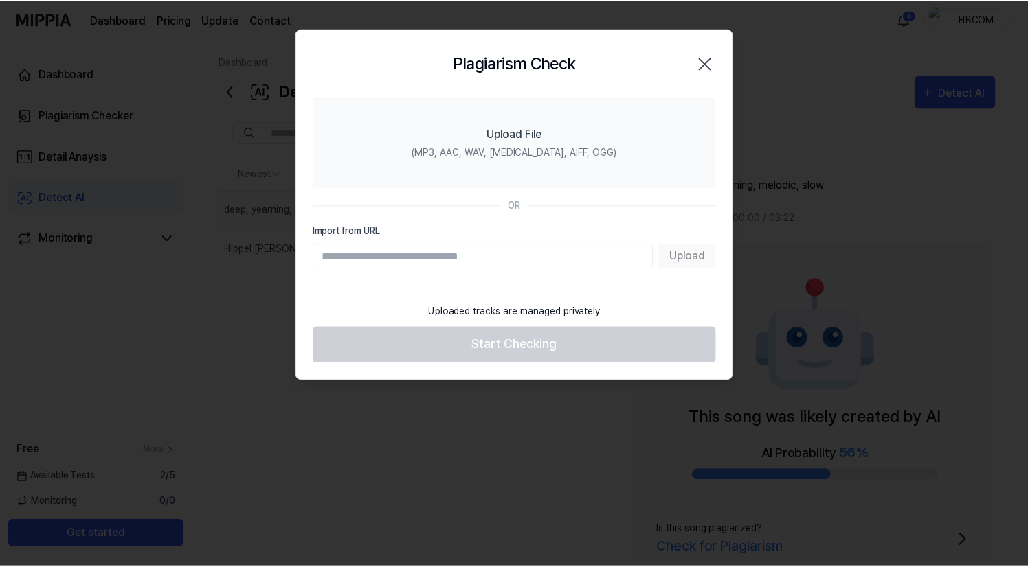
scroll to position [4, 0]
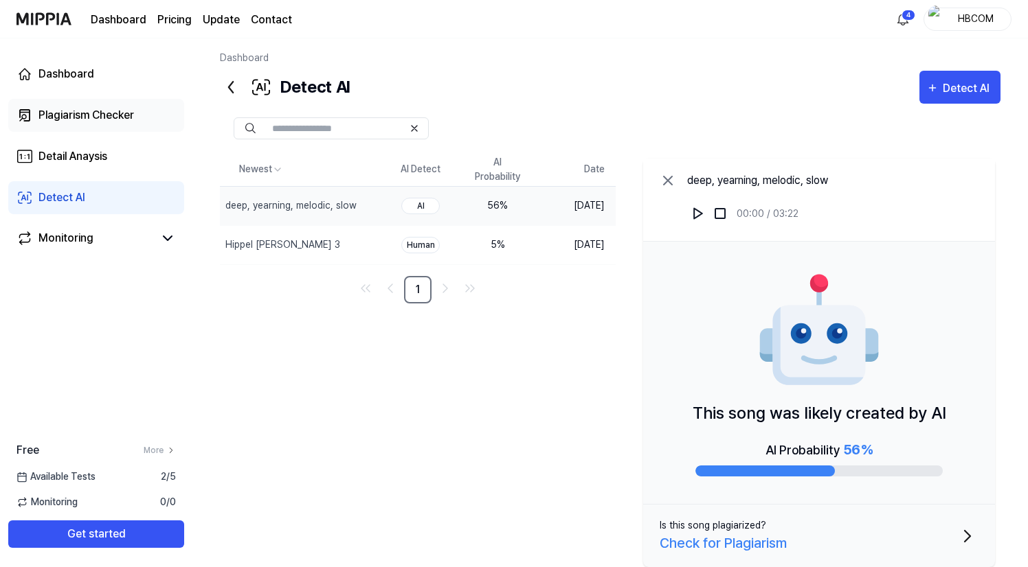
click at [131, 116] on div "Plagiarism Checker" at bounding box center [85, 115] width 95 height 16
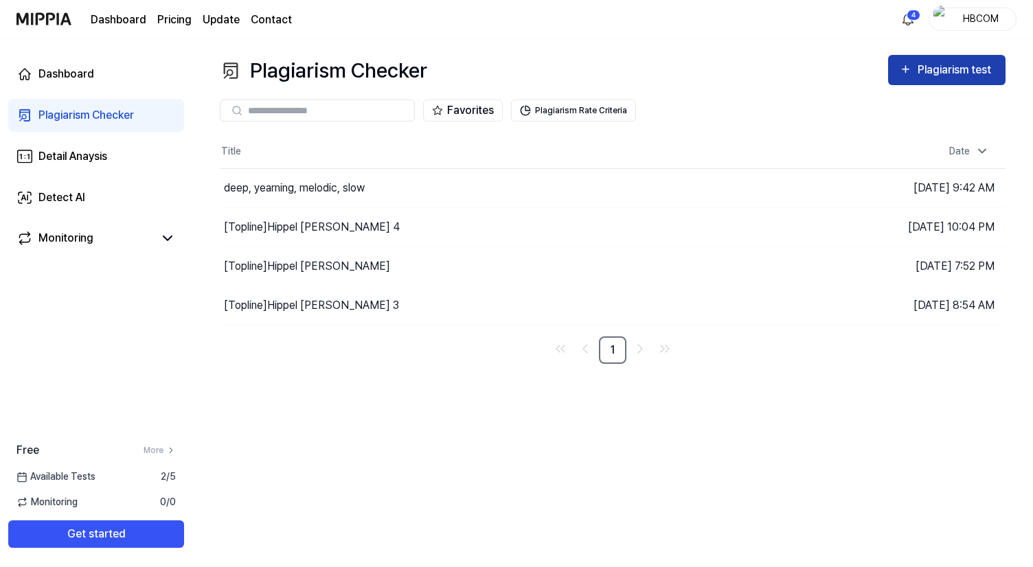
click at [920, 74] on div "Plagiarism test" at bounding box center [956, 70] width 77 height 18
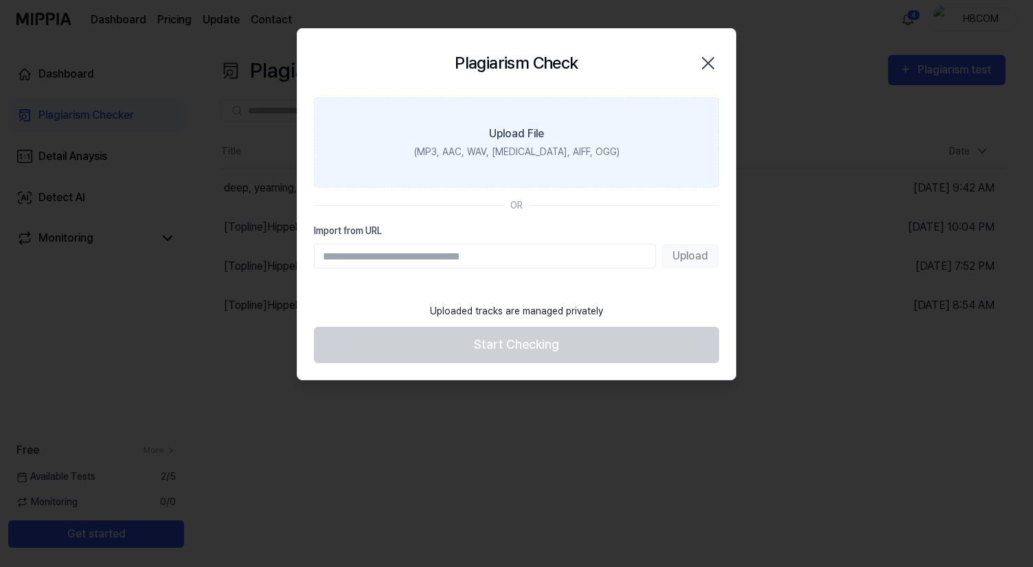
click at [542, 156] on div "(MP3, AAC, WAV, [MEDICAL_DATA], AIFF, OGG)" at bounding box center [516, 152] width 205 height 14
click at [0, 0] on input "Upload File (MP3, AAC, WAV, [MEDICAL_DATA], AIFF, OGG)" at bounding box center [0, 0] width 0 height 0
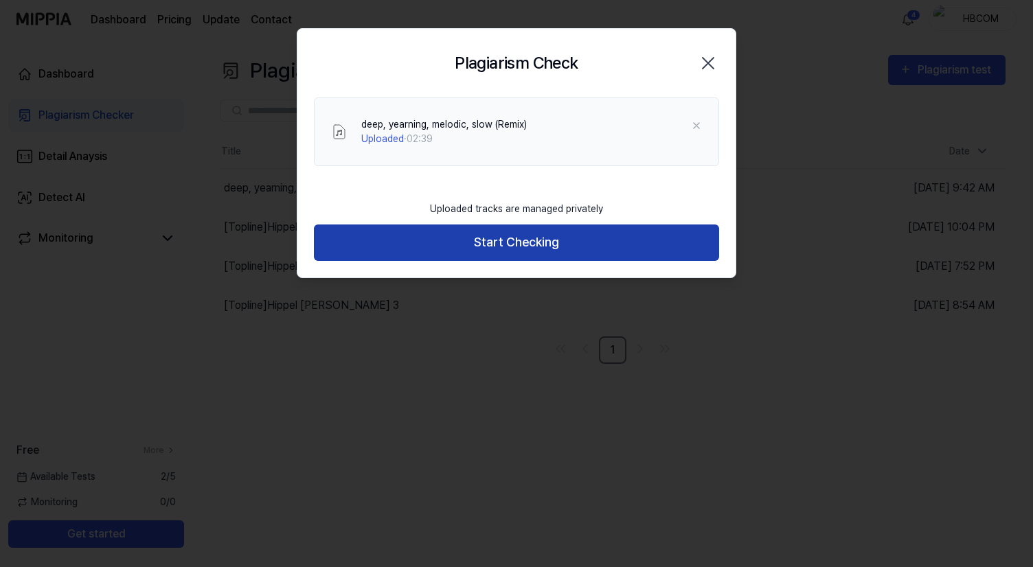
click at [557, 249] on button "Start Checking" at bounding box center [516, 243] width 405 height 36
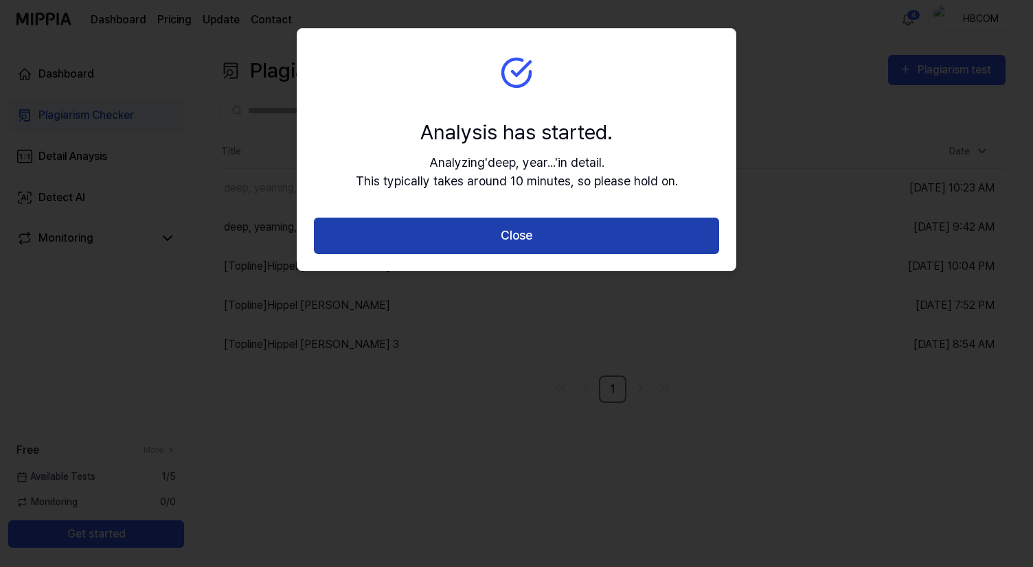
click at [561, 239] on button "Close" at bounding box center [516, 236] width 405 height 36
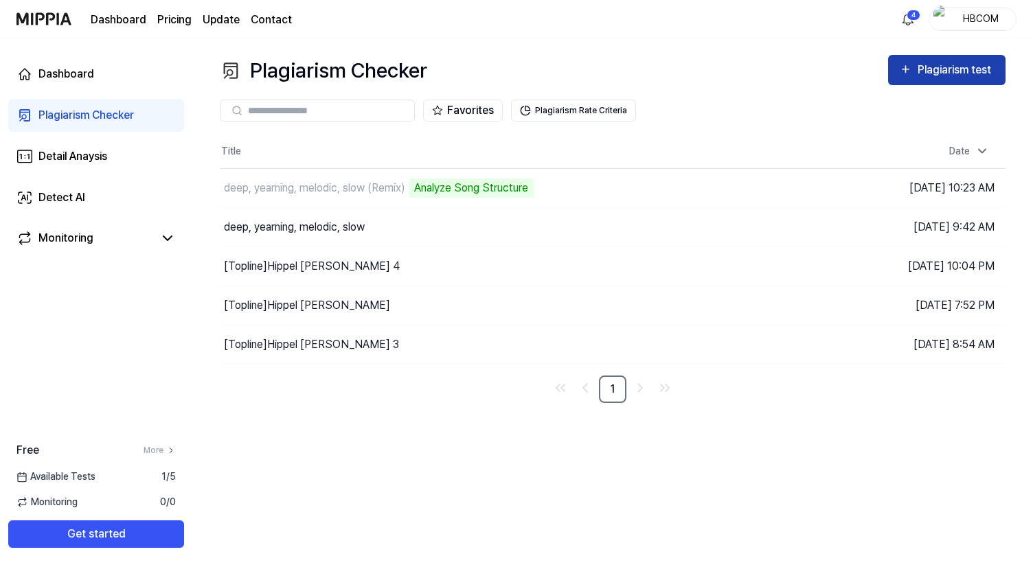
click at [947, 69] on div "Plagiarism test" at bounding box center [956, 70] width 77 height 18
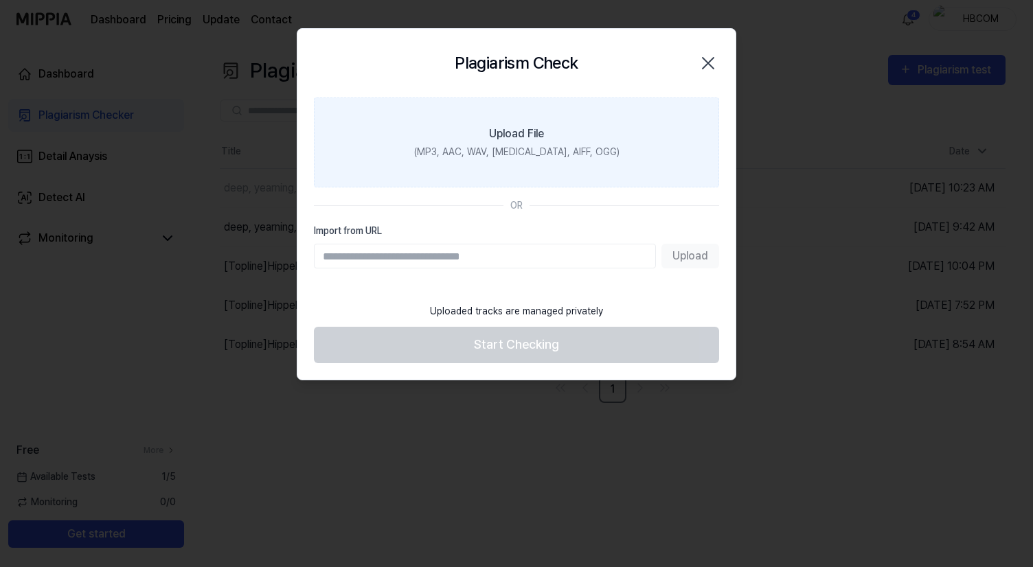
click at [597, 150] on label "Upload File (MP3, AAC, WAV, [MEDICAL_DATA], AIFF, OGG)" at bounding box center [516, 143] width 405 height 90
click at [0, 0] on input "Upload File (MP3, AAC, WAV, [MEDICAL_DATA], AIFF, OGG)" at bounding box center [0, 0] width 0 height 0
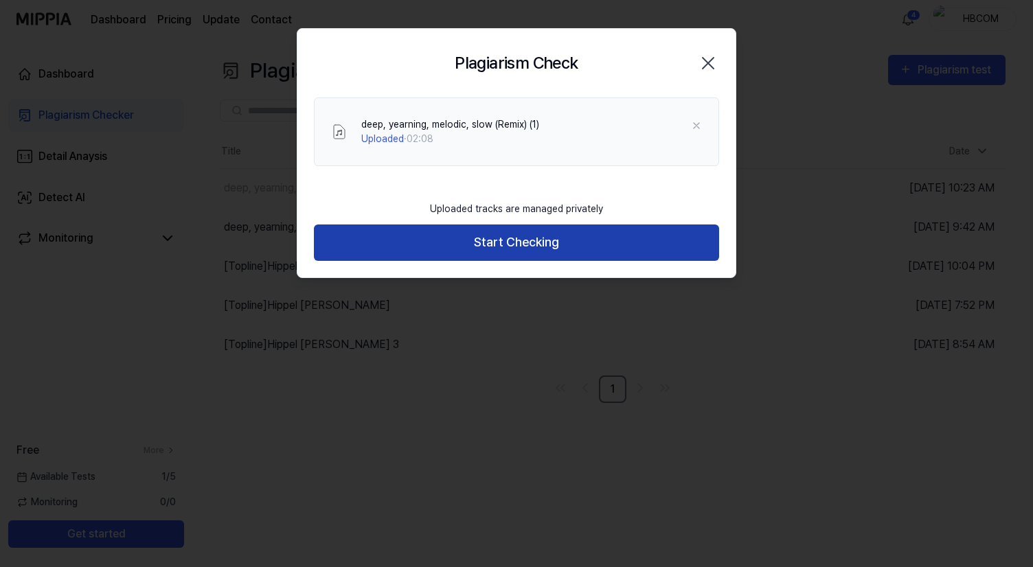
click at [612, 245] on button "Start Checking" at bounding box center [516, 243] width 405 height 36
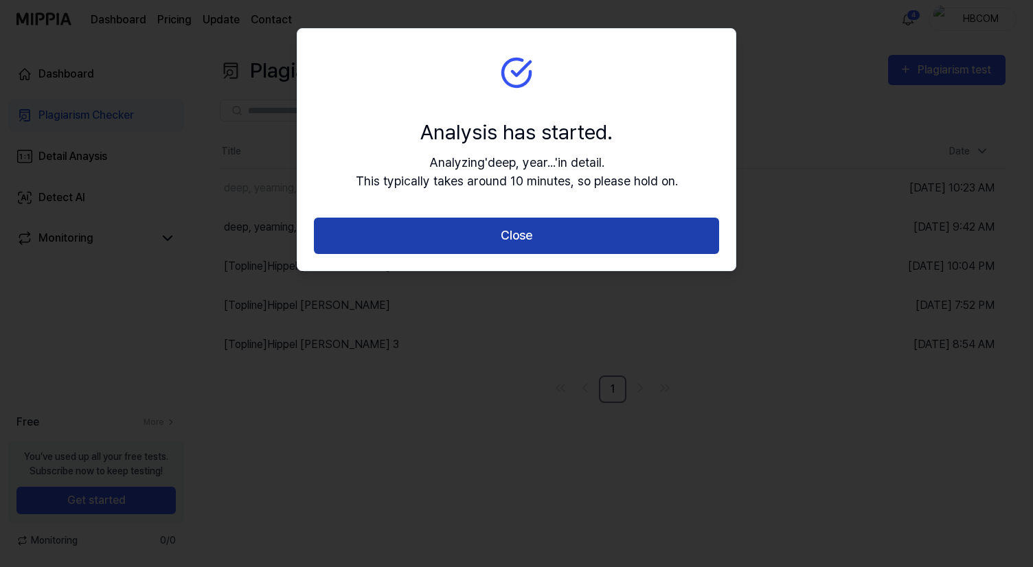
click at [650, 234] on button "Close" at bounding box center [516, 236] width 405 height 36
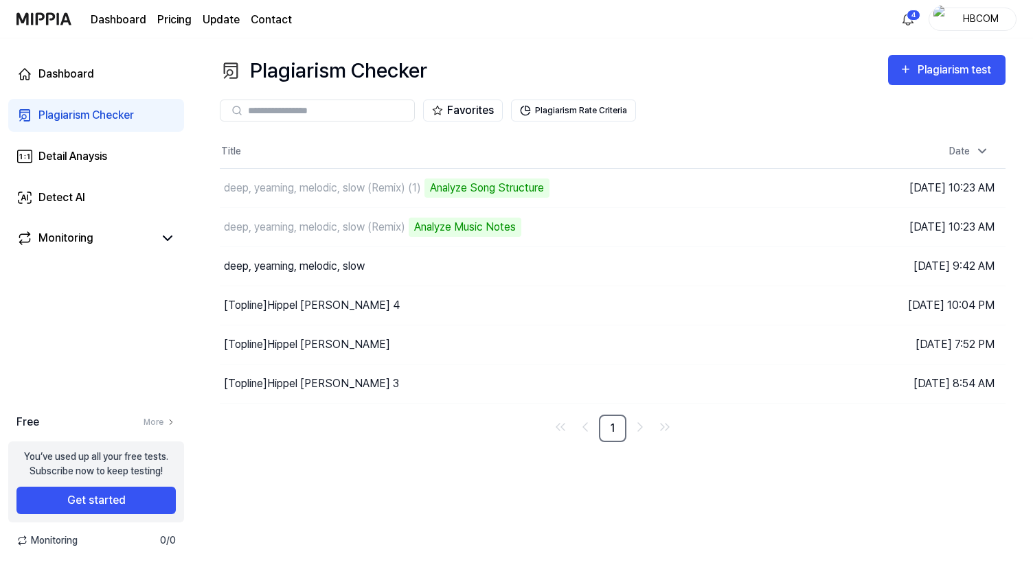
click at [179, 16] on page\) "Pricing" at bounding box center [174, 20] width 34 height 16
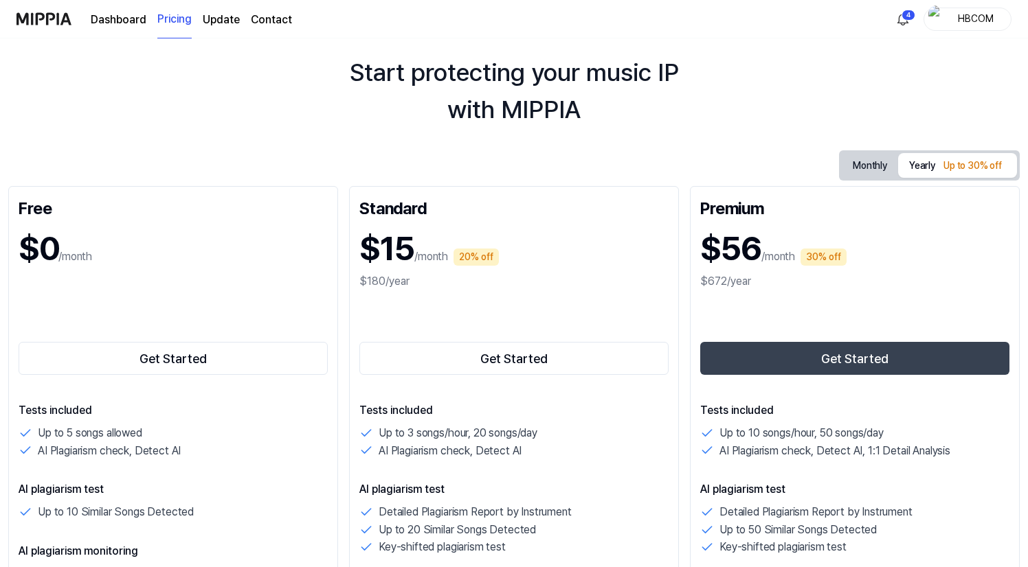
scroll to position [47, 0]
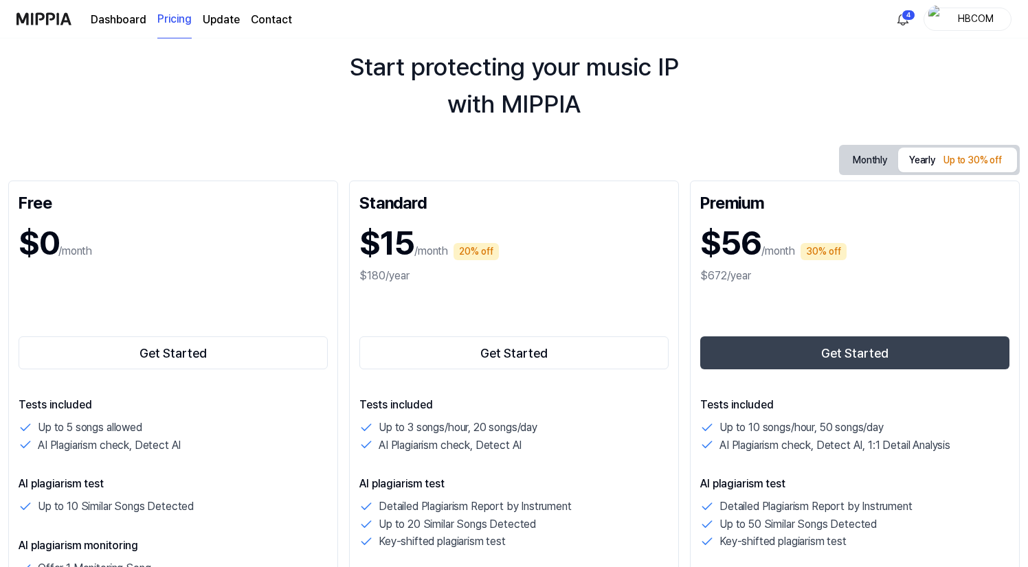
click at [869, 161] on button "Monthly" at bounding box center [870, 160] width 56 height 25
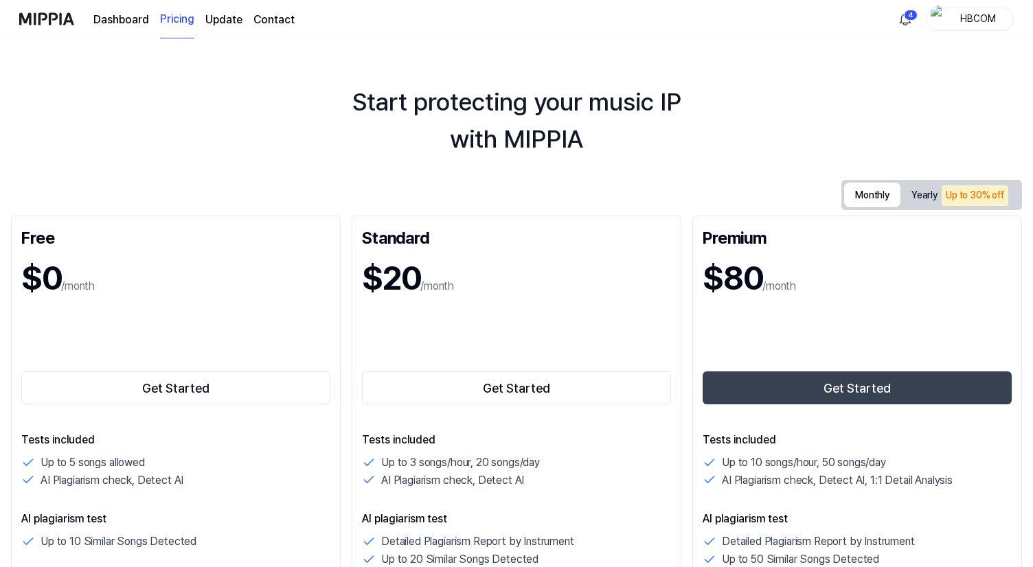
scroll to position [0, 0]
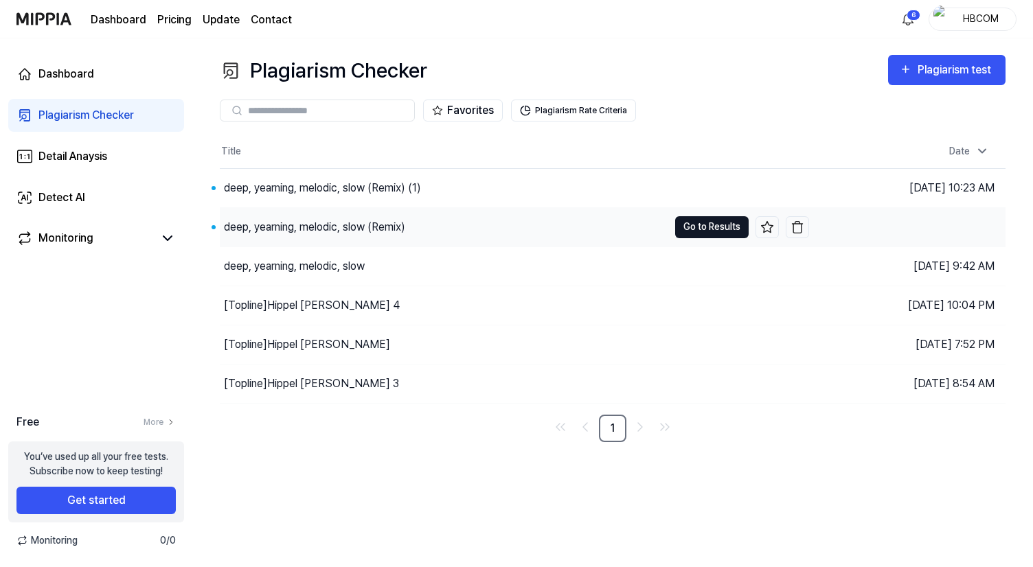
click at [705, 227] on button "Go to Results" at bounding box center [712, 227] width 74 height 22
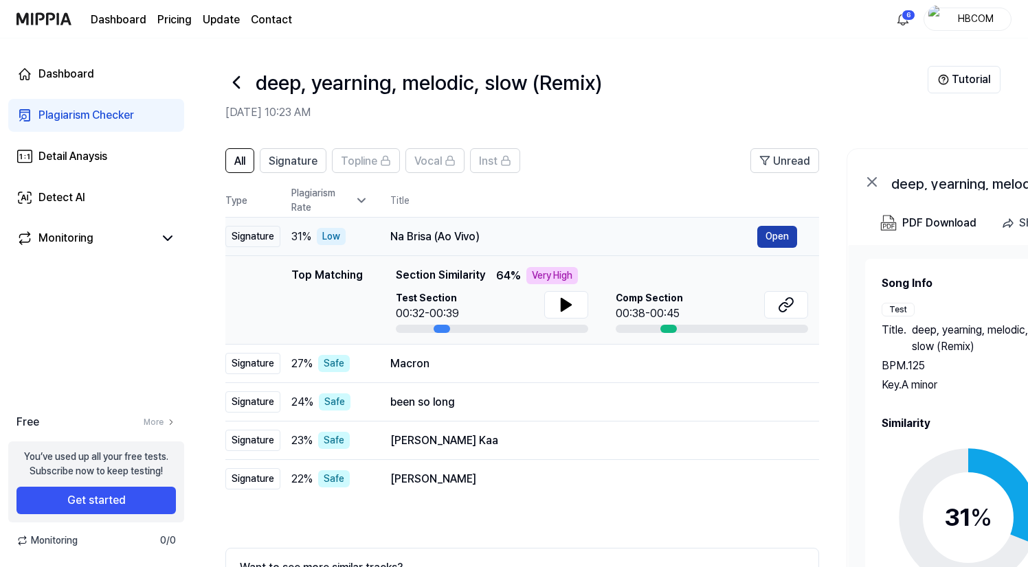
click at [772, 240] on button "Open" at bounding box center [777, 237] width 40 height 22
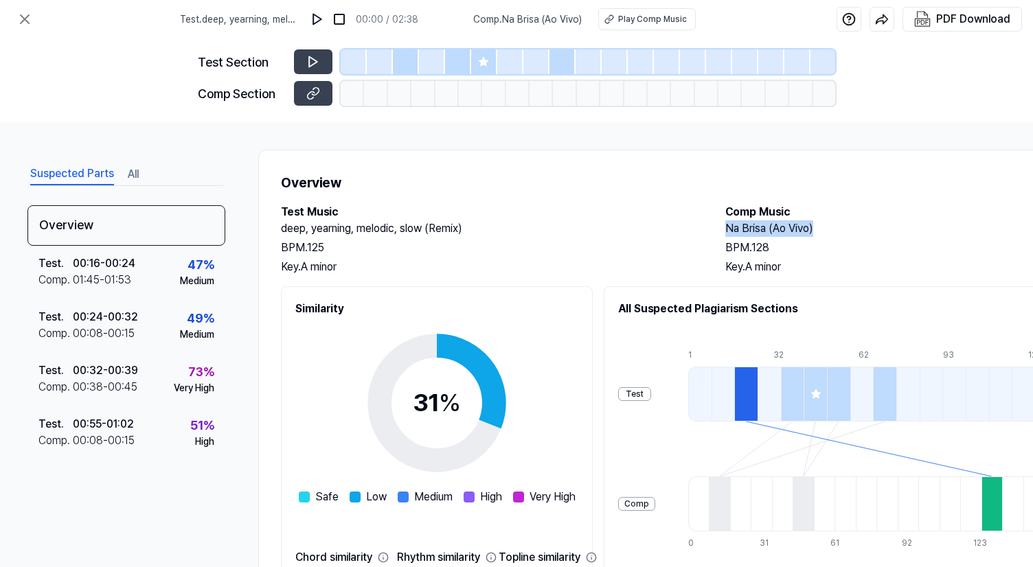
drag, startPoint x: 728, startPoint y: 229, endPoint x: 820, endPoint y: 228, distance: 91.4
click at [820, 228] on h2 "Na Brisa (Ao Vivo)" at bounding box center [933, 229] width 417 height 16
copy h2 "Na Brisa (Ao Vivo)"
click at [319, 59] on icon at bounding box center [313, 62] width 14 height 14
click at [318, 17] on img at bounding box center [318, 19] width 14 height 14
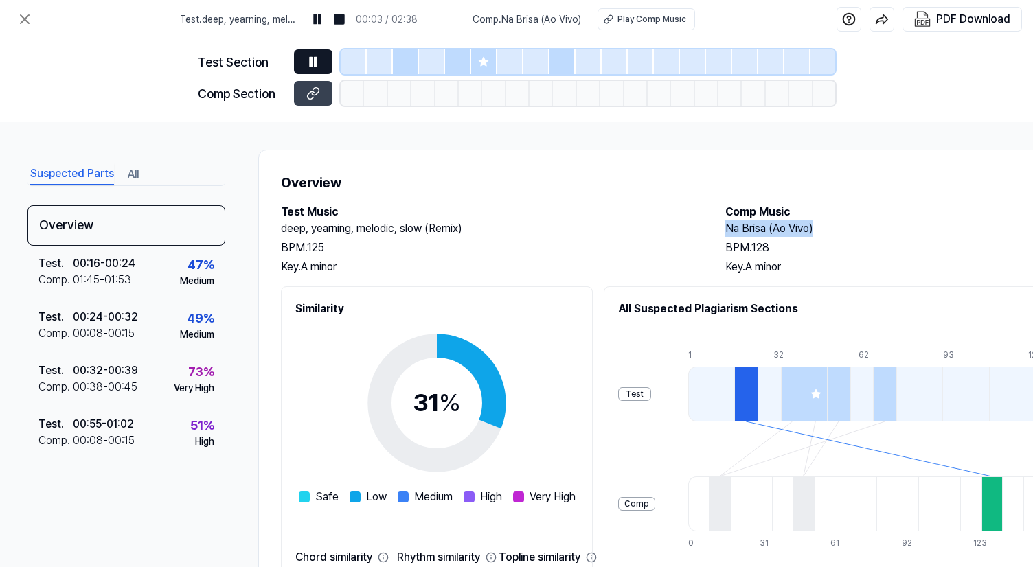
click at [315, 62] on icon at bounding box center [316, 61] width 2 height 9
click at [916, 102] on div "Test Section Comp Section" at bounding box center [516, 80] width 1033 height 84
click at [316, 61] on icon at bounding box center [313, 62] width 8 height 10
click at [315, 58] on icon at bounding box center [313, 62] width 14 height 14
click at [315, 23] on img at bounding box center [318, 19] width 14 height 14
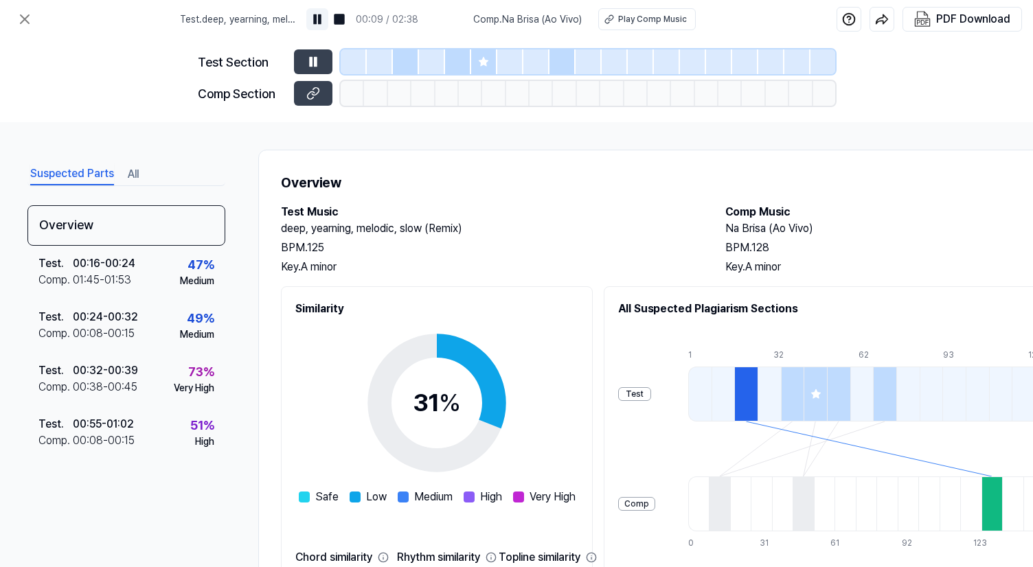
click at [319, 23] on img at bounding box center [318, 19] width 14 height 14
click at [630, 21] on div "Play Comp Music" at bounding box center [651, 19] width 69 height 12
click at [312, 57] on icon at bounding box center [313, 62] width 14 height 14
click at [317, 20] on img at bounding box center [318, 19] width 14 height 14
click at [317, 19] on img at bounding box center [318, 19] width 14 height 14
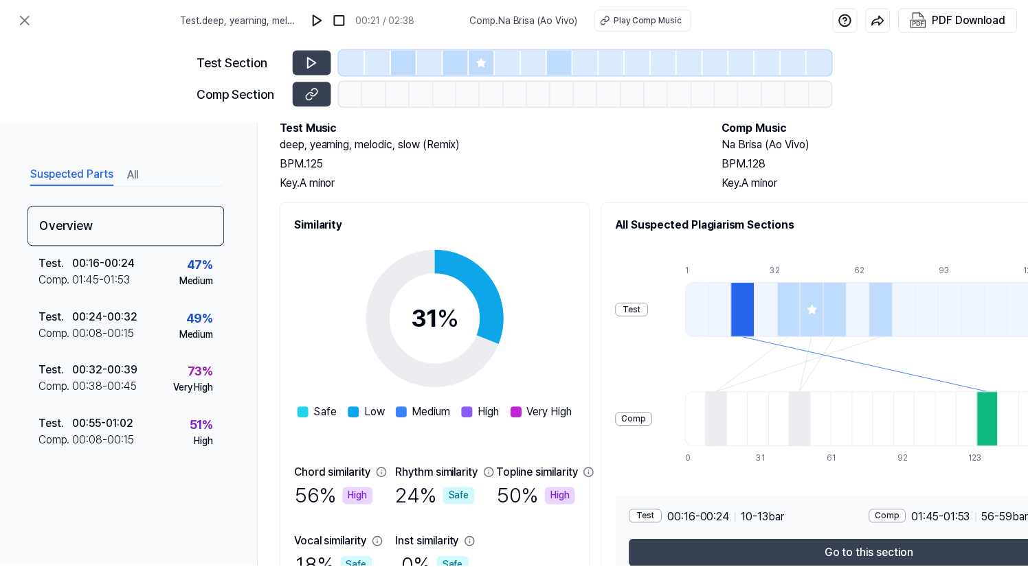
scroll to position [80, 0]
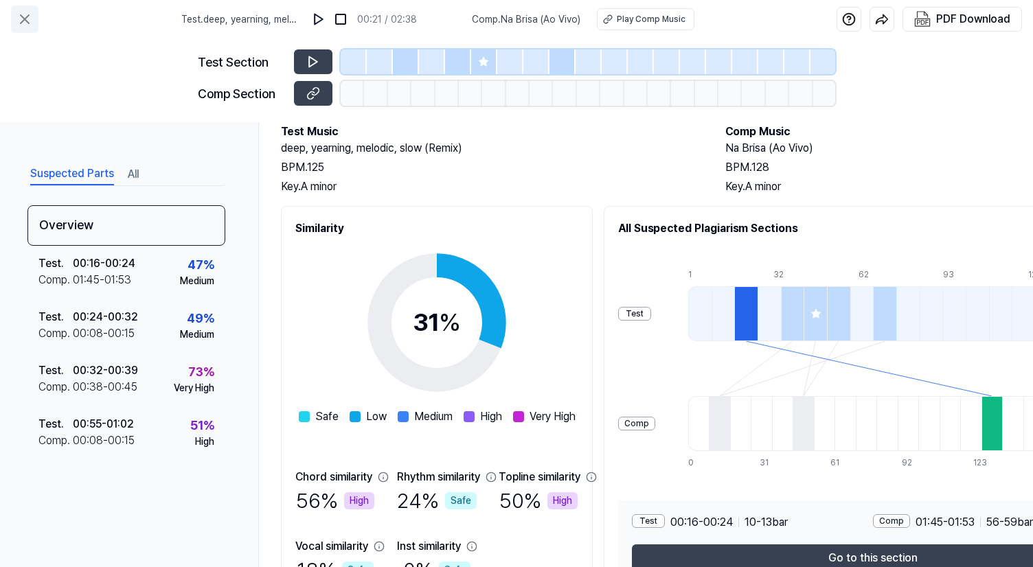
click at [23, 21] on icon at bounding box center [24, 19] width 16 height 16
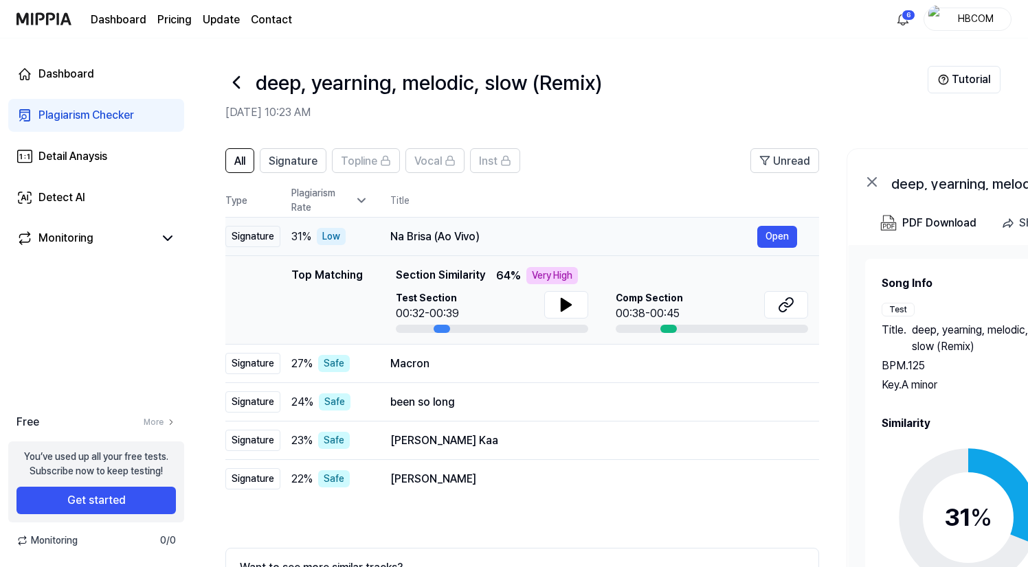
drag, startPoint x: 390, startPoint y: 237, endPoint x: 443, endPoint y: 236, distance: 52.9
click at [444, 235] on div "Na Brisa (Ao Vivo)" at bounding box center [573, 237] width 367 height 16
drag, startPoint x: 477, startPoint y: 237, endPoint x: 495, endPoint y: 238, distance: 17.9
click at [499, 239] on div "Na Brisa (Ao Vivo)" at bounding box center [573, 237] width 367 height 16
drag, startPoint x: 392, startPoint y: 238, endPoint x: 501, endPoint y: 141, distance: 146.0
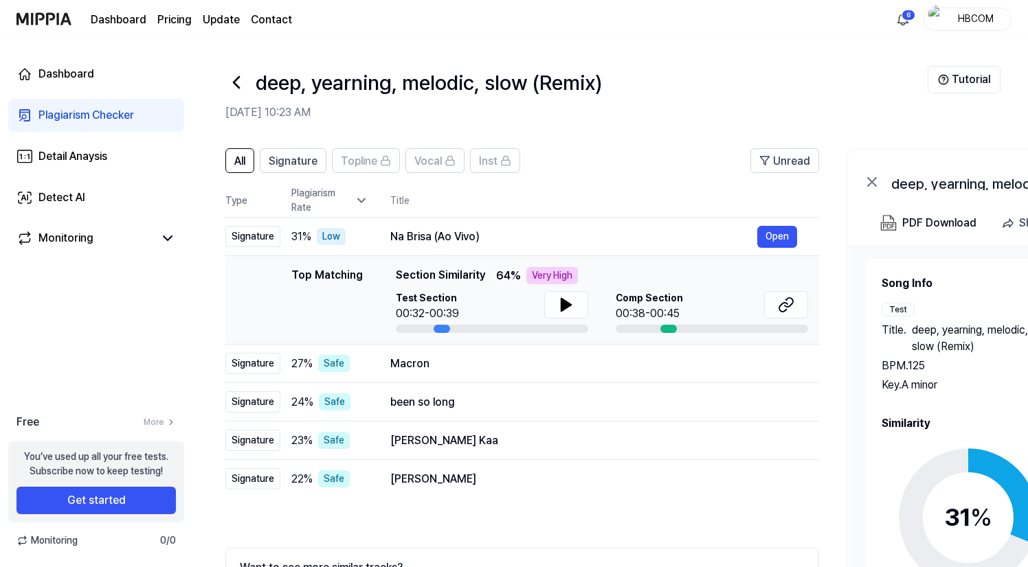
click at [491, 237] on div "Na Brisa (Ao Vivo)" at bounding box center [573, 237] width 367 height 16
click at [780, 239] on button "Open" at bounding box center [777, 237] width 40 height 22
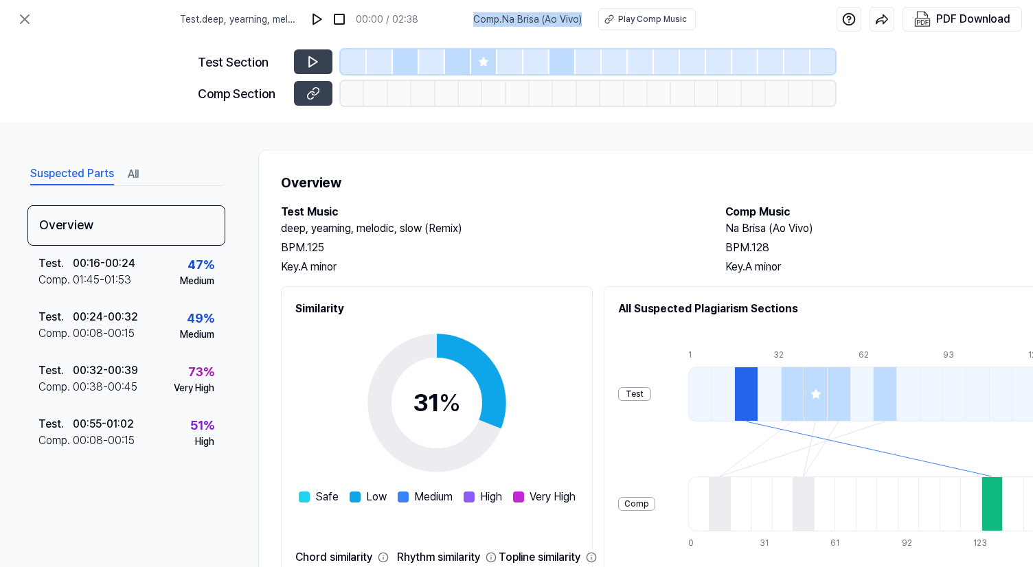
drag, startPoint x: 475, startPoint y: 19, endPoint x: 583, endPoint y: 26, distance: 108.8
click at [581, 21] on span "Comp . Na Brisa (Ao Vivo)" at bounding box center [527, 19] width 109 height 14
copy span "Comp . Na Brisa (Ao Vivo)"
click at [25, 25] on icon at bounding box center [24, 19] width 16 height 16
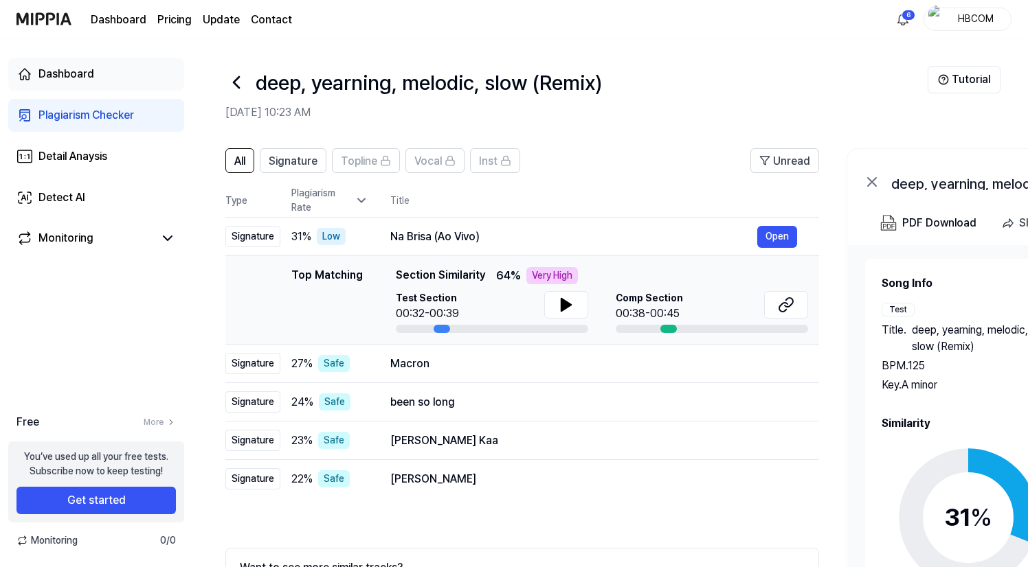
click at [95, 83] on link "Dashboard" at bounding box center [96, 74] width 176 height 33
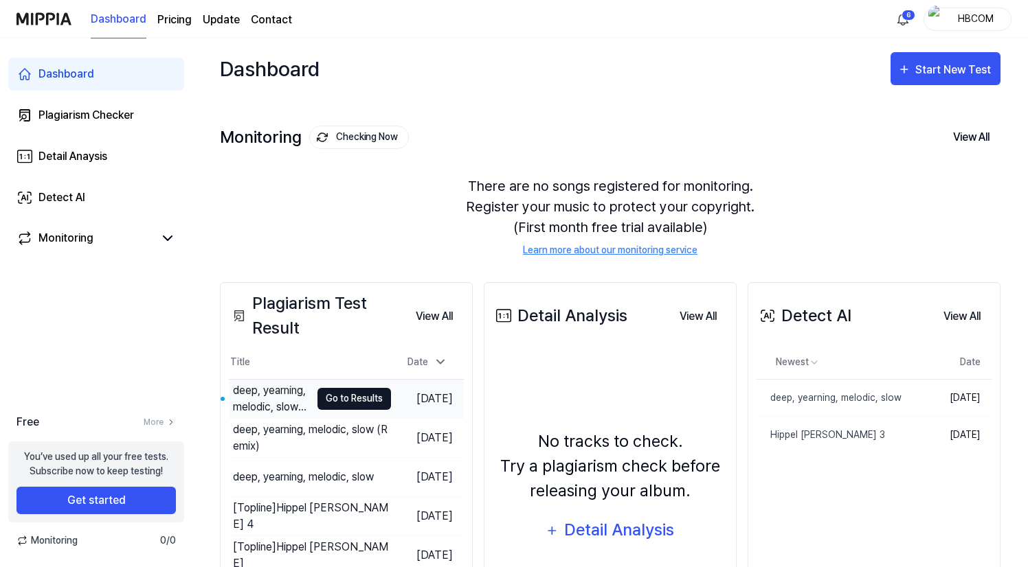
click at [352, 399] on button "Go to Results" at bounding box center [354, 399] width 74 height 22
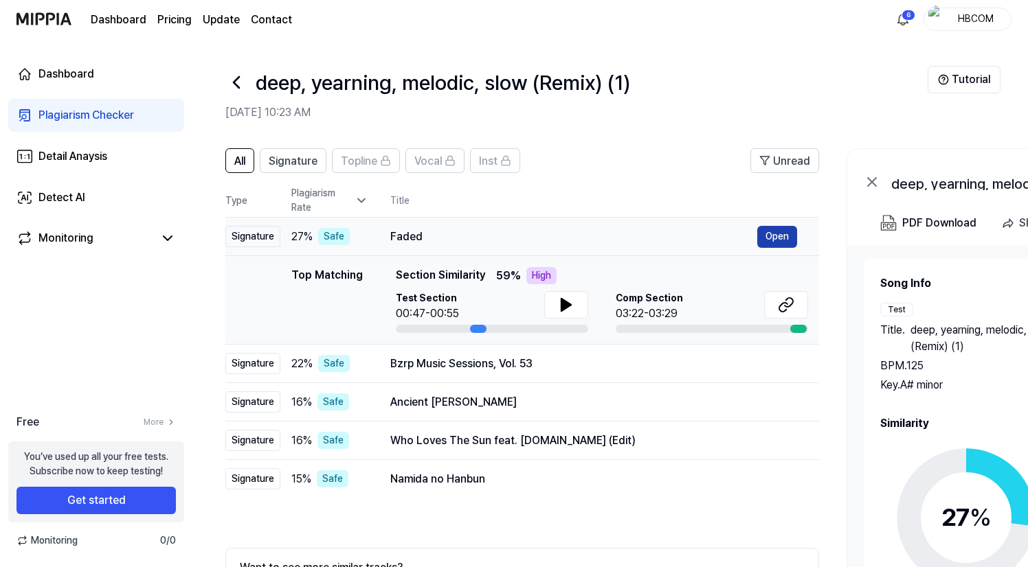
click at [777, 236] on button "Open" at bounding box center [777, 237] width 40 height 22
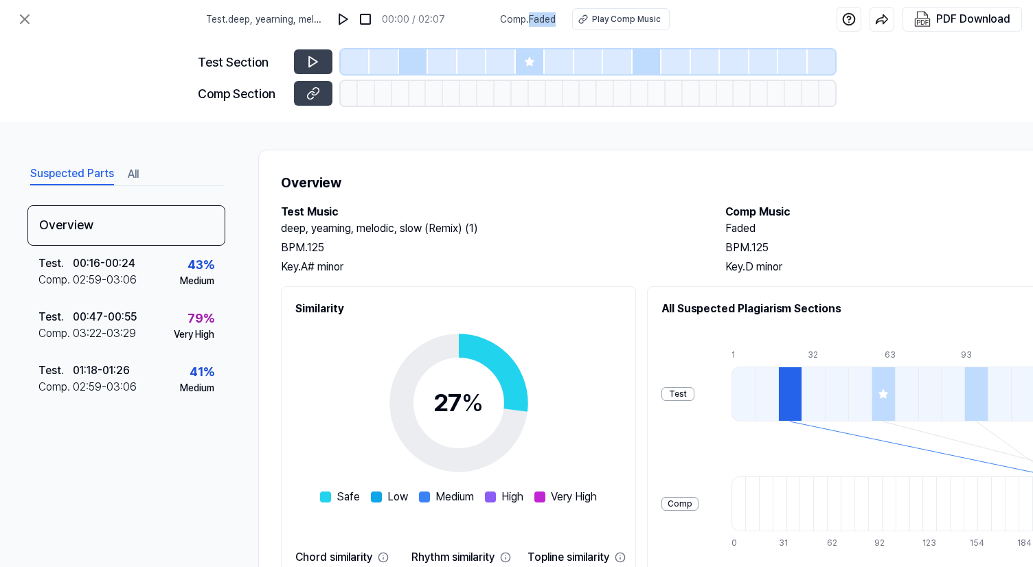
drag, startPoint x: 529, startPoint y: 21, endPoint x: 560, endPoint y: 20, distance: 30.9
click at [560, 20] on div "Comp . Faded Play Comp Music" at bounding box center [585, 19] width 170 height 22
copy span "Faded"
click at [25, 17] on icon at bounding box center [24, 19] width 16 height 16
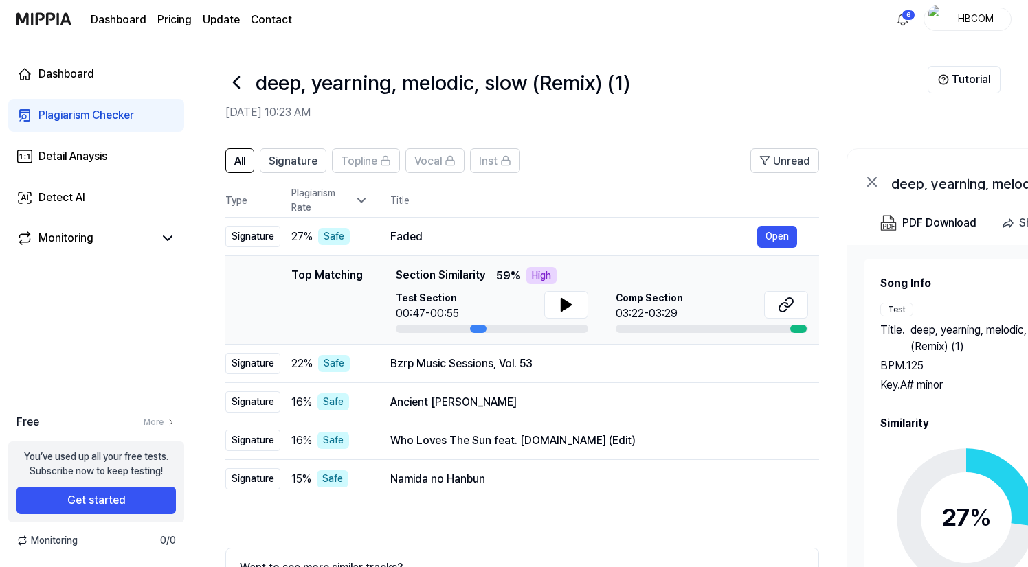
click at [124, 124] on link "Plagiarism Checker" at bounding box center [96, 115] width 176 height 33
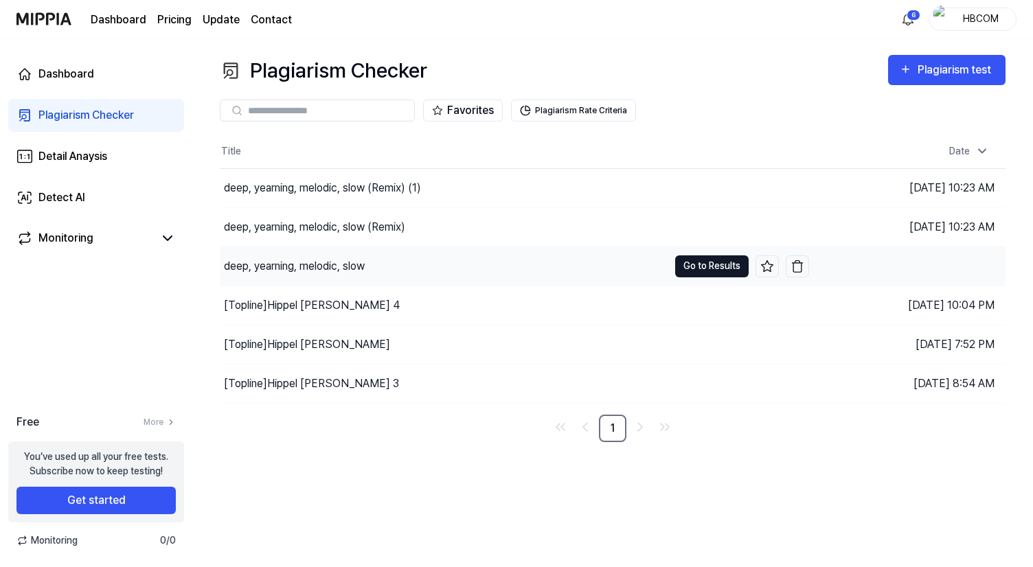
click at [697, 273] on button "Go to Results" at bounding box center [712, 267] width 74 height 22
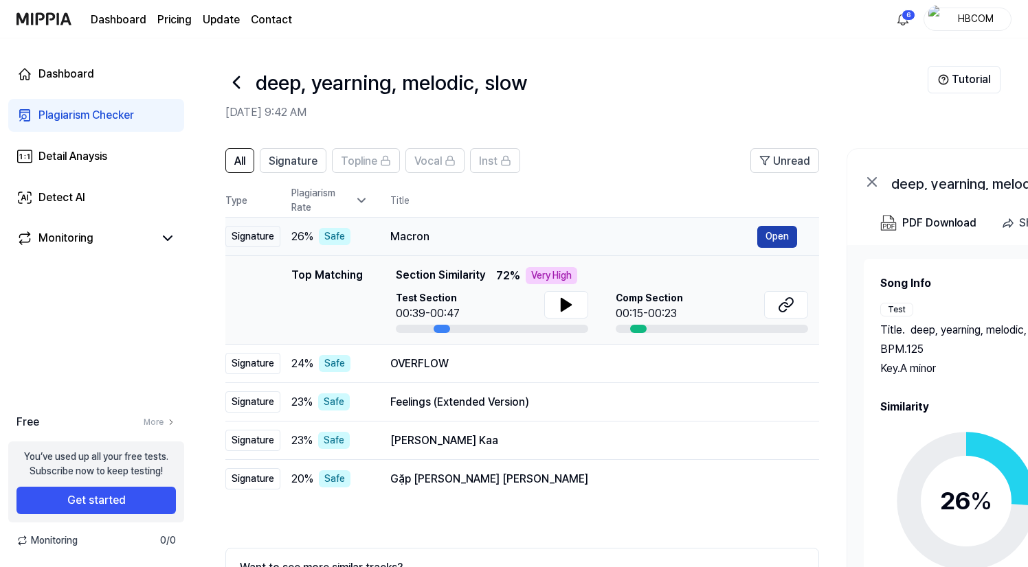
click at [774, 239] on button "Open" at bounding box center [777, 237] width 40 height 22
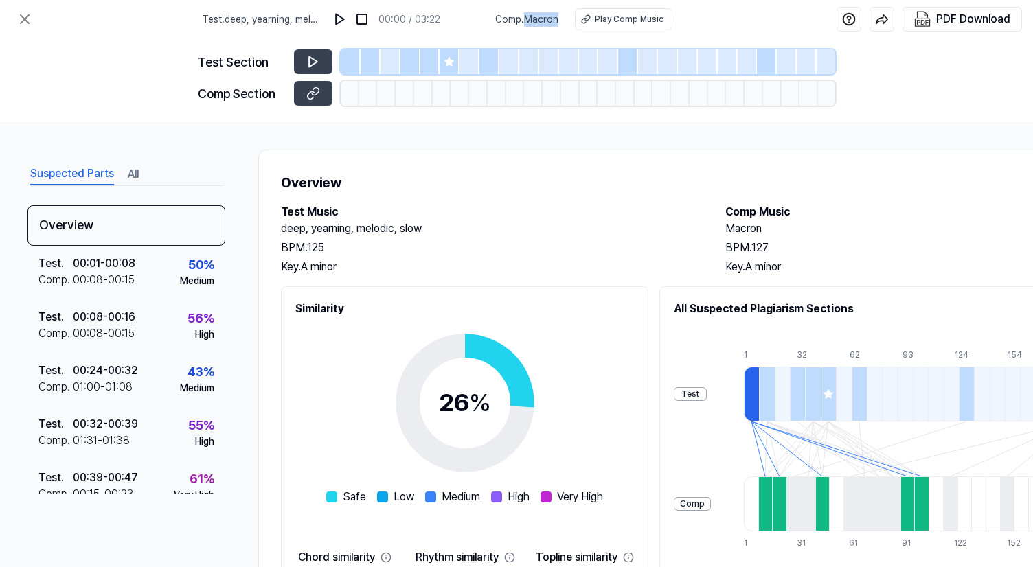
drag, startPoint x: 528, startPoint y: 21, endPoint x: 558, endPoint y: 19, distance: 29.6
click at [558, 19] on span "Comp . [GEOGRAPHIC_DATA]" at bounding box center [526, 19] width 63 height 14
copy span "Macron"
click at [25, 15] on icon at bounding box center [24, 19] width 16 height 16
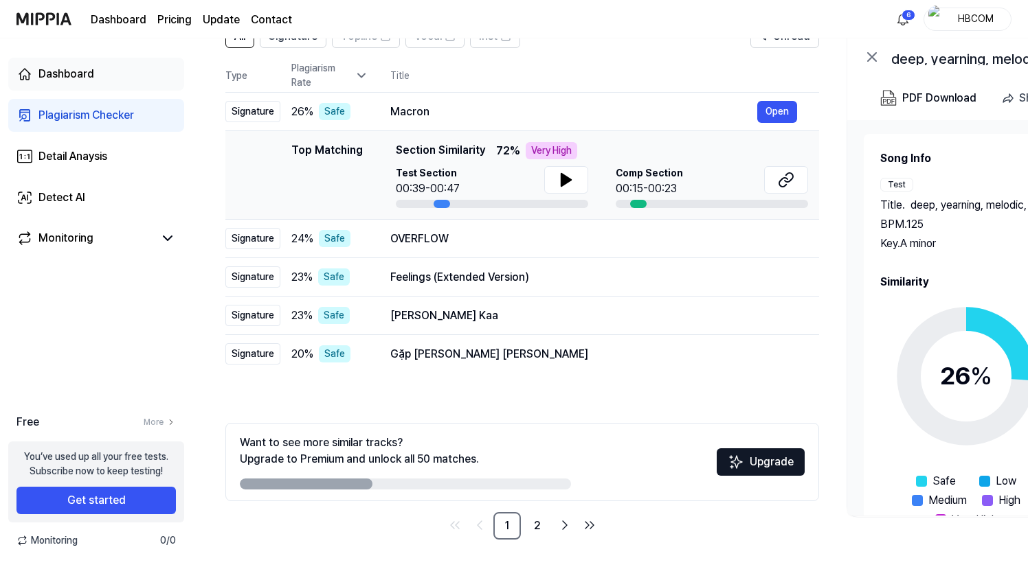
click at [93, 78] on div "Dashboard" at bounding box center [66, 74] width 56 height 16
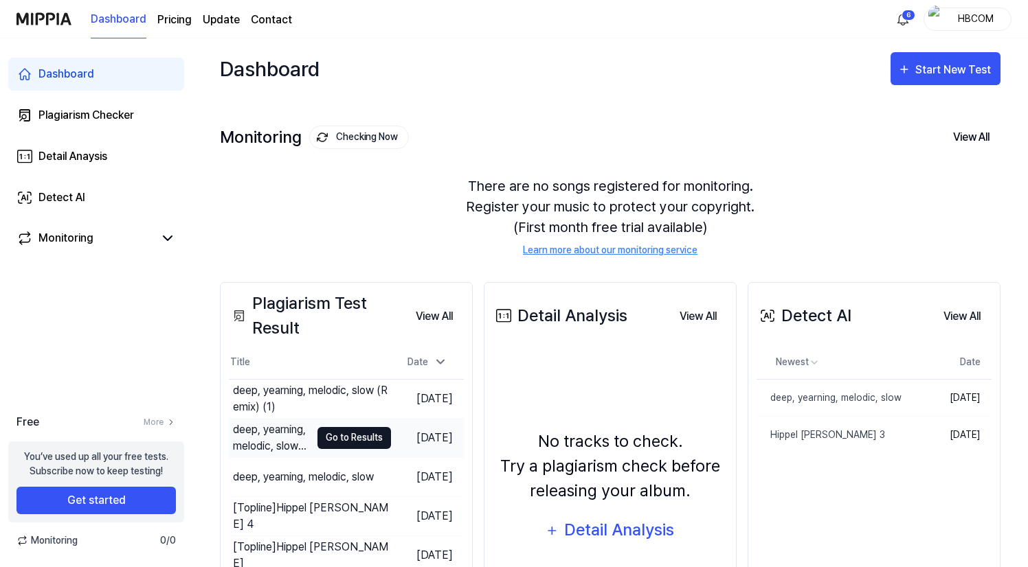
drag, startPoint x: 352, startPoint y: 441, endPoint x: 364, endPoint y: 442, distance: 11.8
click at [352, 441] on button "Go to Results" at bounding box center [354, 438] width 74 height 22
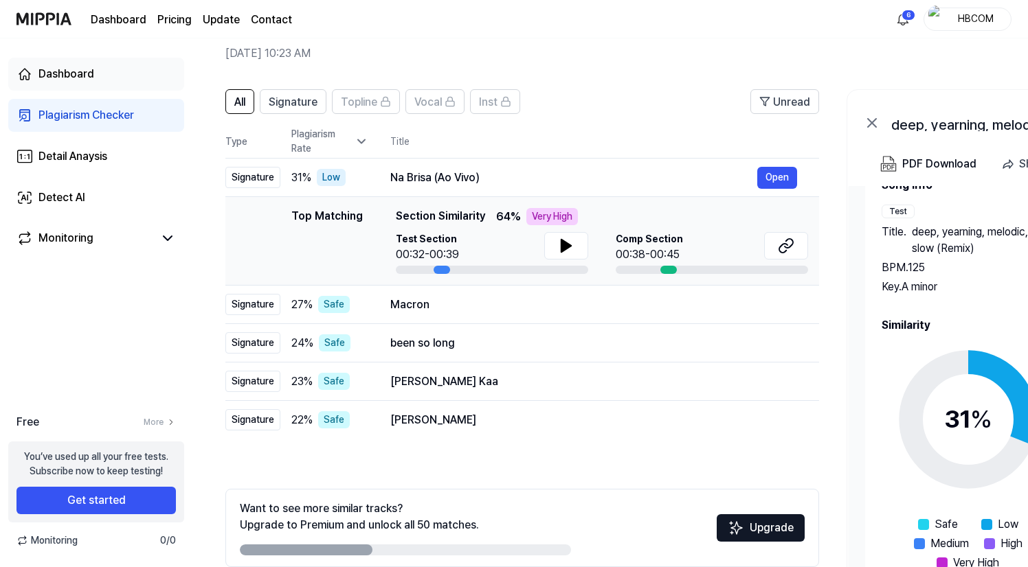
click at [59, 66] on div "Dashboard" at bounding box center [66, 74] width 56 height 16
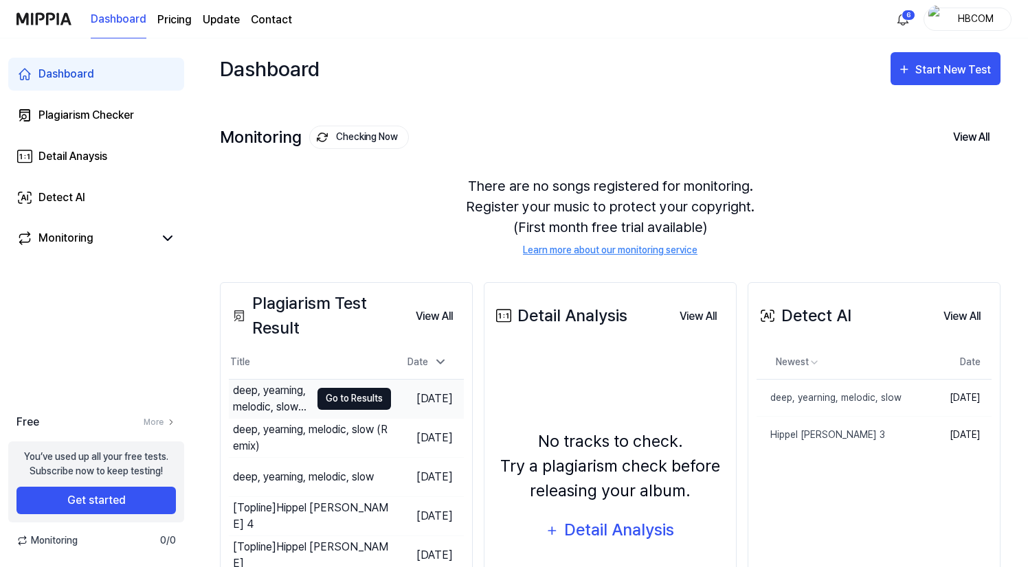
click at [345, 392] on button "Go to Results" at bounding box center [354, 399] width 74 height 22
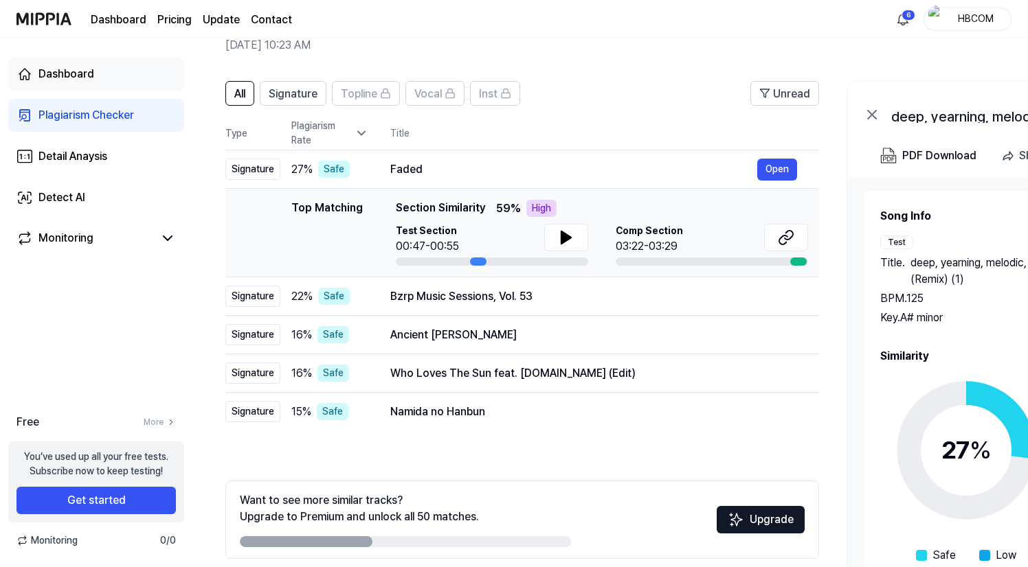
click at [82, 74] on div "Dashboard" at bounding box center [66, 74] width 56 height 16
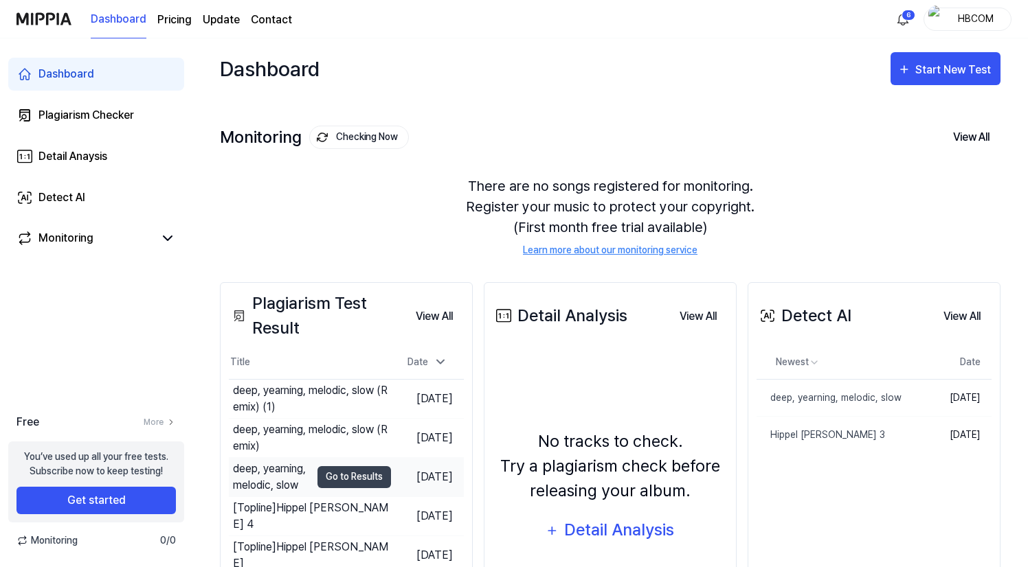
click at [290, 473] on div "deep, yearning, melodic, slow" at bounding box center [272, 477] width 78 height 33
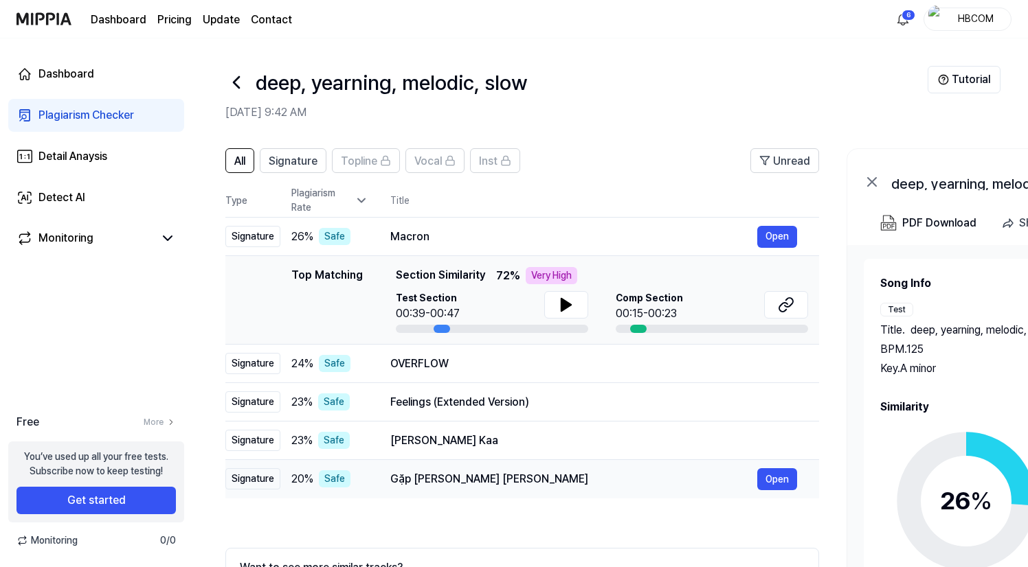
click at [338, 476] on div "Safe" at bounding box center [335, 479] width 32 height 17
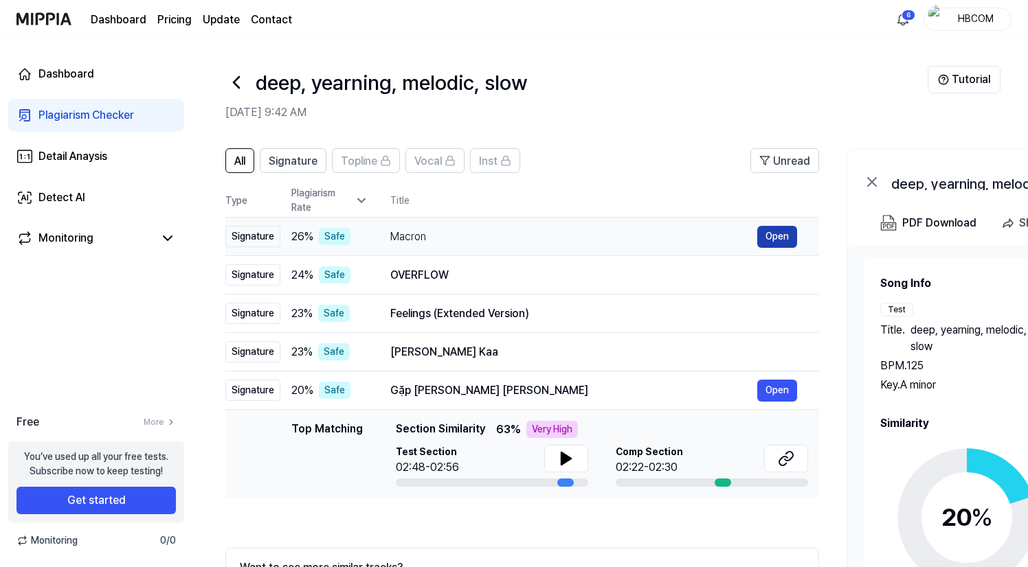
click at [784, 237] on button "Open" at bounding box center [777, 237] width 40 height 22
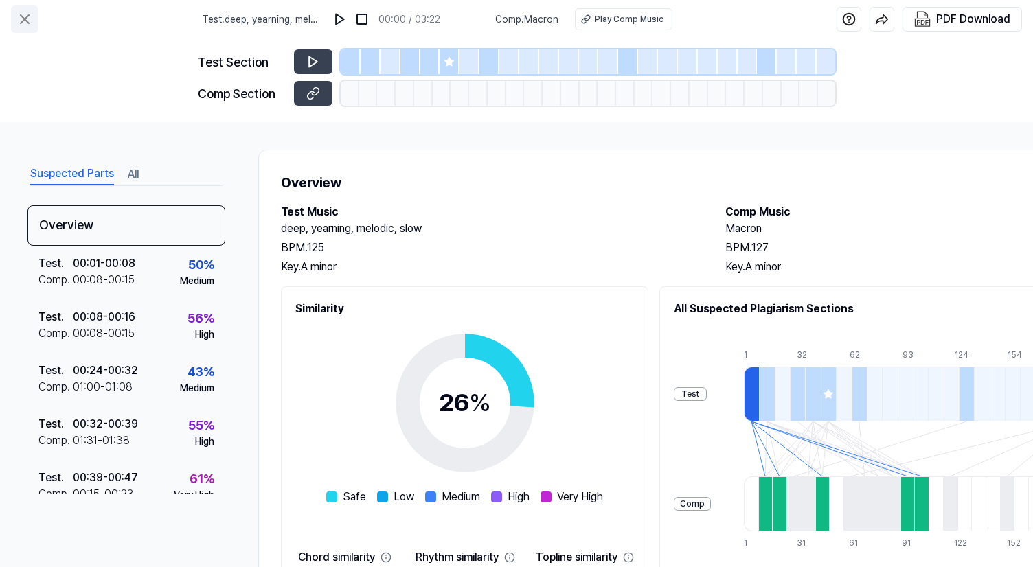
click at [25, 18] on icon at bounding box center [25, 19] width 8 height 8
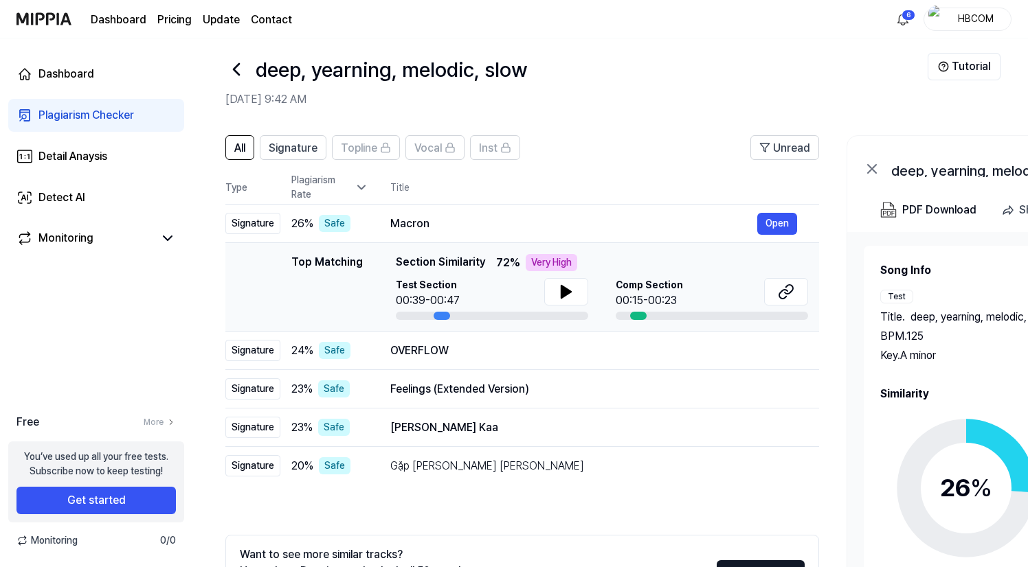
scroll to position [12, 0]
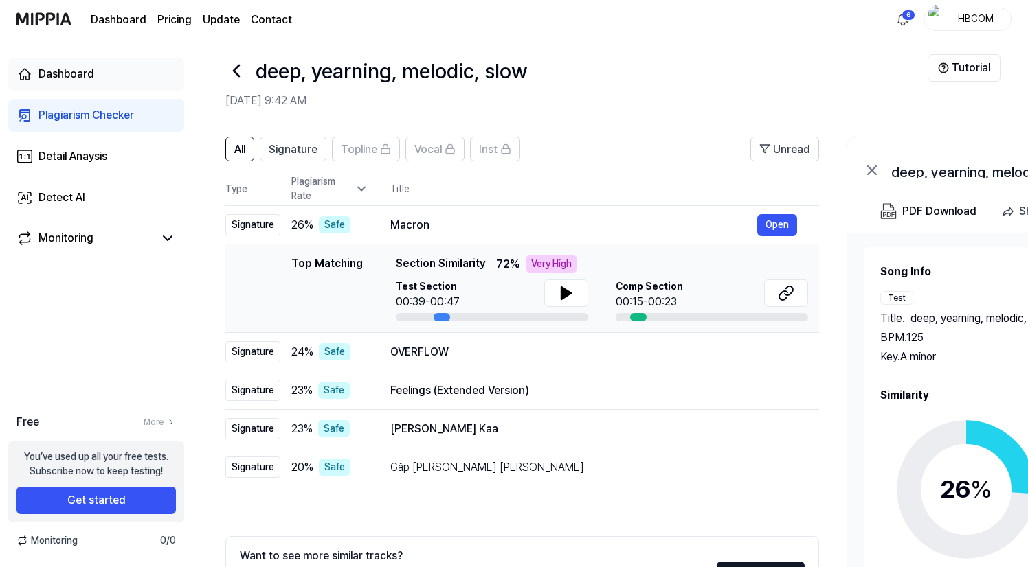
click at [117, 84] on link "Dashboard" at bounding box center [96, 74] width 176 height 33
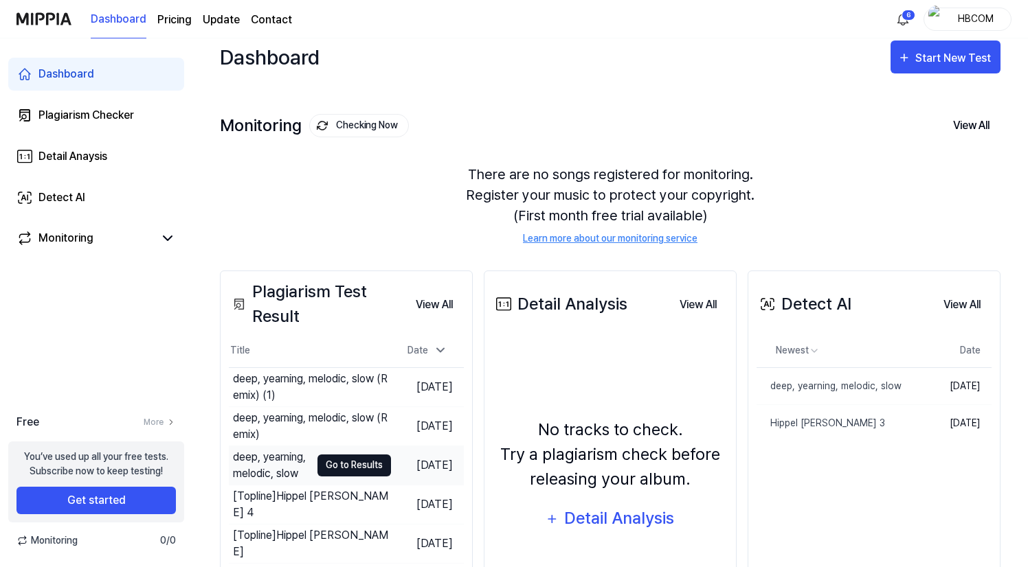
click at [346, 462] on button "Go to Results" at bounding box center [354, 466] width 74 height 22
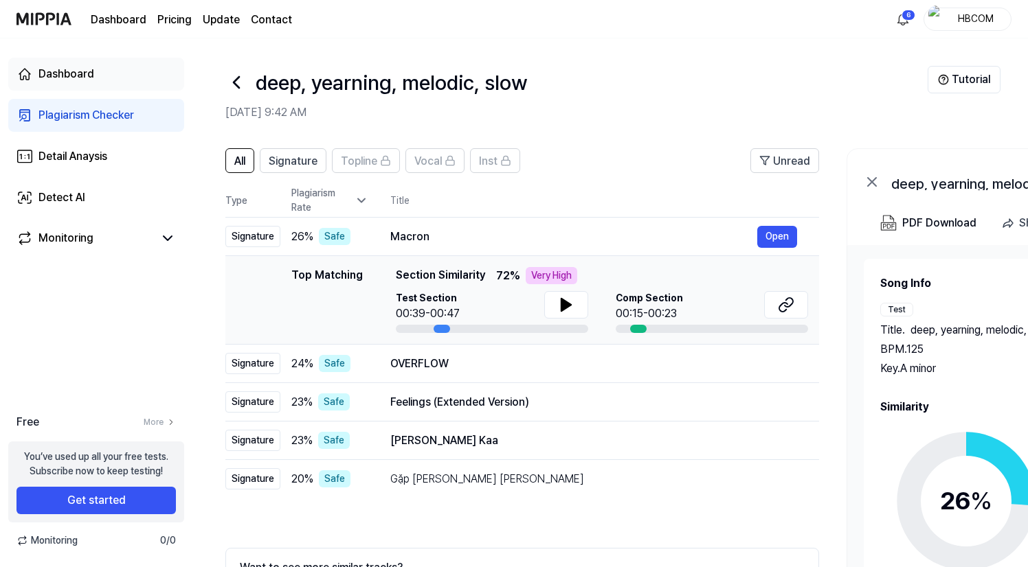
click at [84, 76] on div "Dashboard" at bounding box center [66, 74] width 56 height 16
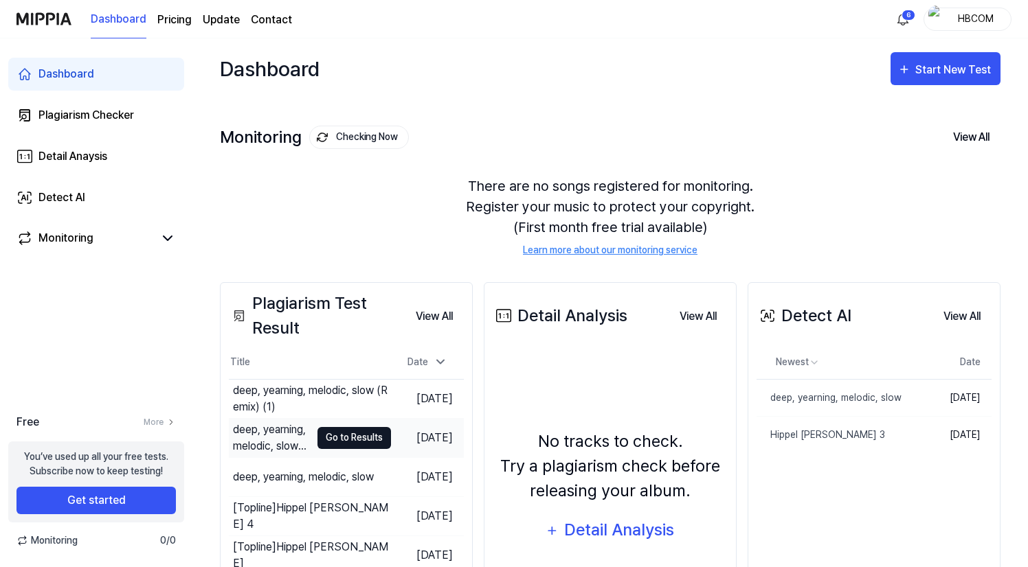
click at [359, 441] on button "Go to Results" at bounding box center [354, 438] width 74 height 22
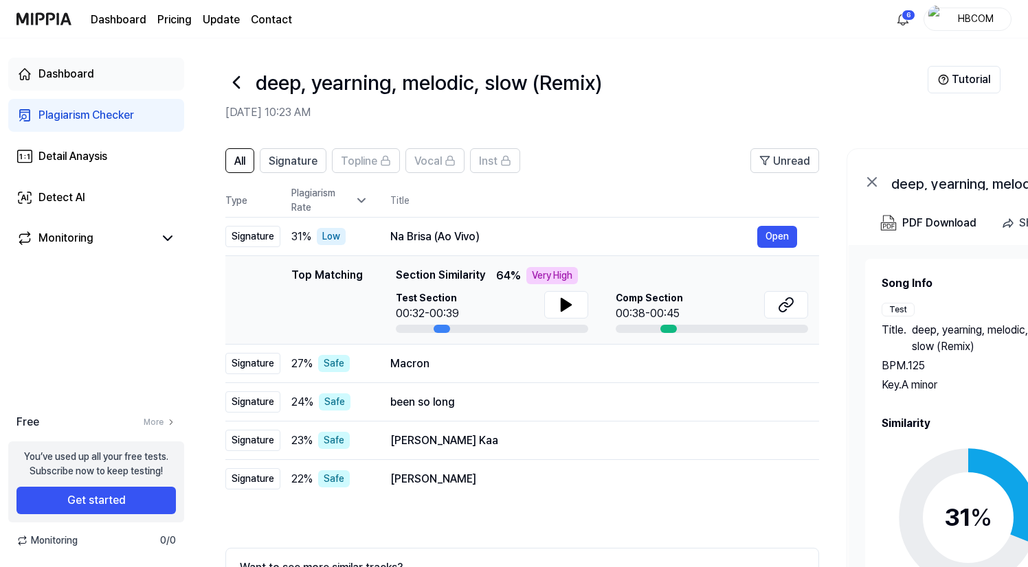
click at [89, 79] on div "Dashboard" at bounding box center [66, 74] width 56 height 16
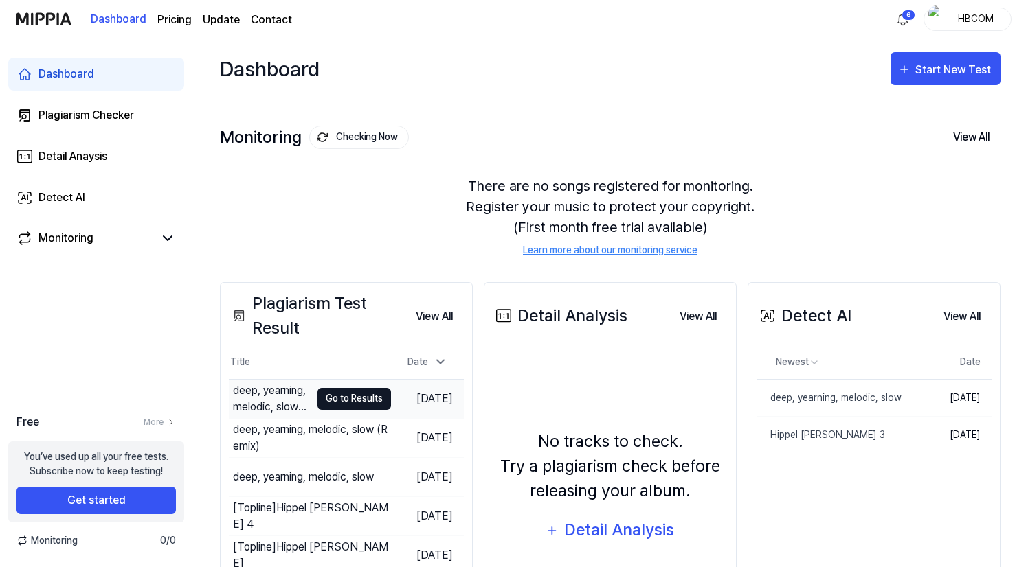
click at [344, 402] on button "Go to Results" at bounding box center [354, 399] width 74 height 22
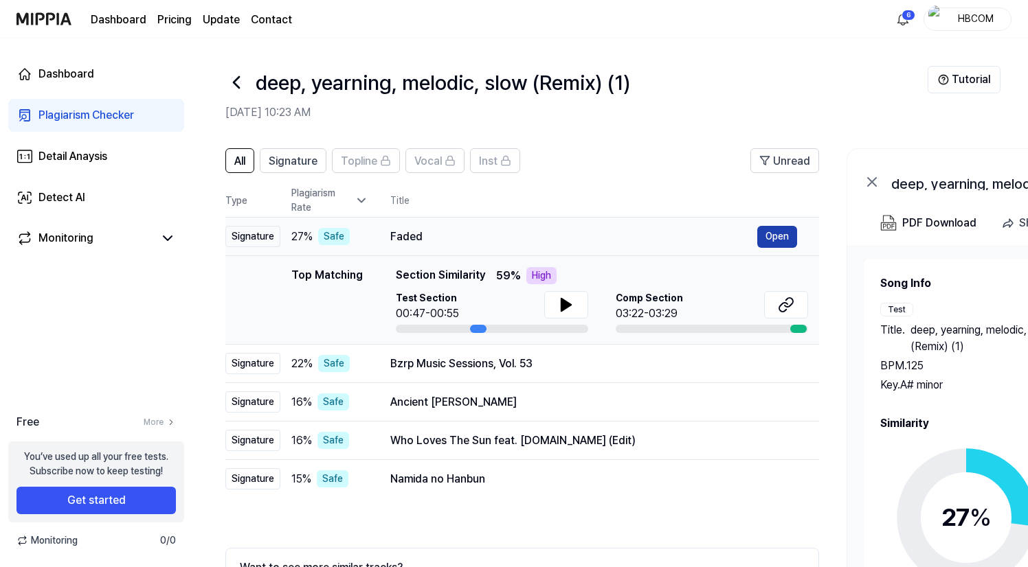
click at [774, 234] on button "Open" at bounding box center [777, 237] width 40 height 22
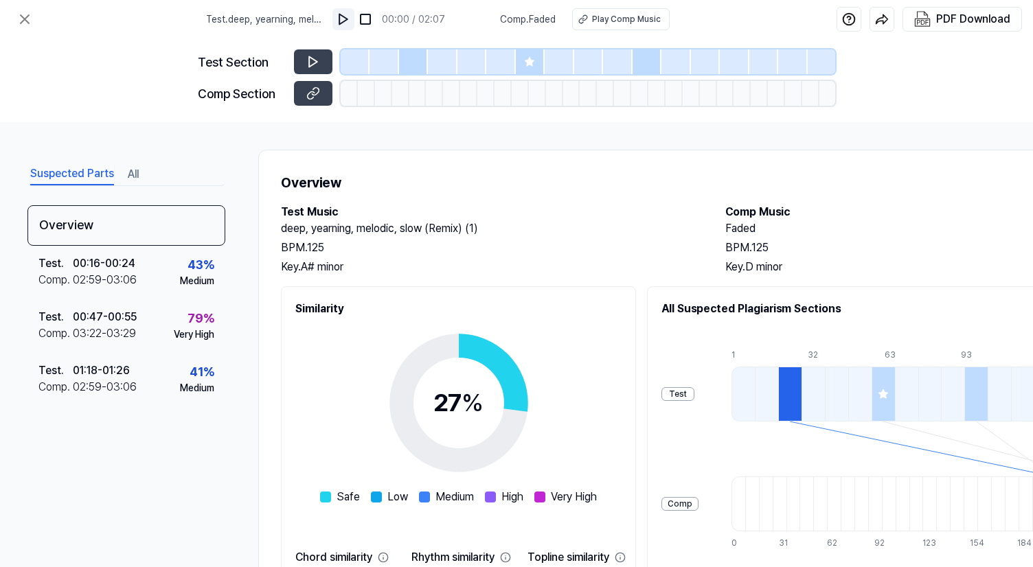
click at [346, 19] on img at bounding box center [344, 19] width 14 height 14
click at [349, 23] on img at bounding box center [344, 19] width 14 height 14
click at [27, 19] on icon at bounding box center [24, 19] width 16 height 16
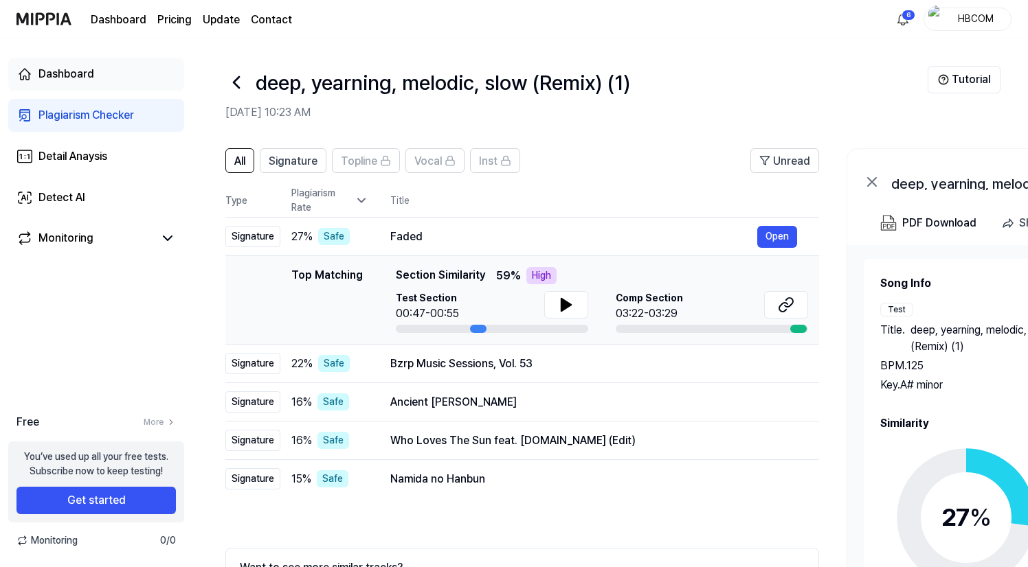
click at [115, 85] on link "Dashboard" at bounding box center [96, 74] width 176 height 33
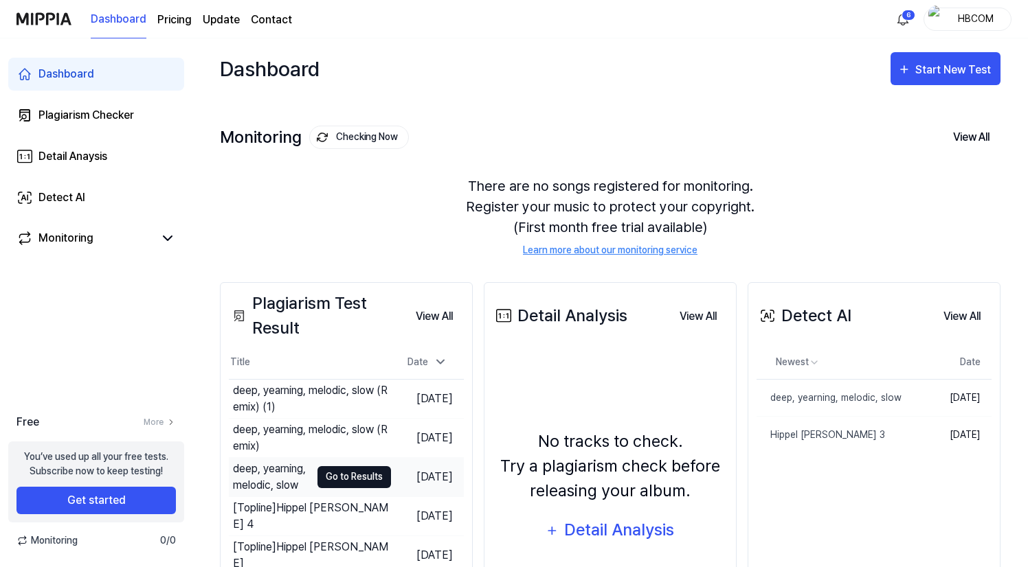
click at [343, 483] on button "Go to Results" at bounding box center [354, 477] width 74 height 22
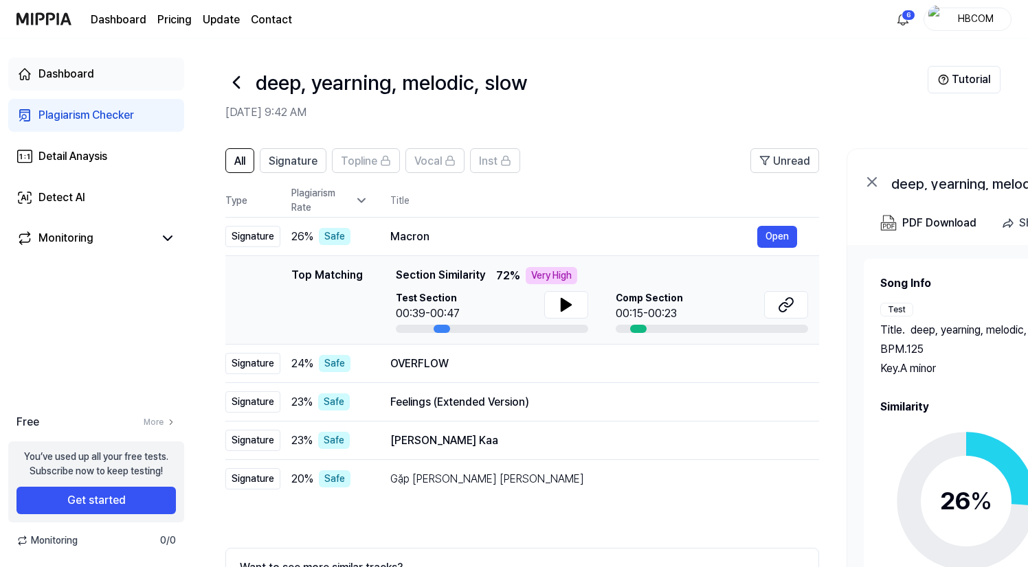
click at [98, 78] on link "Dashboard" at bounding box center [96, 74] width 176 height 33
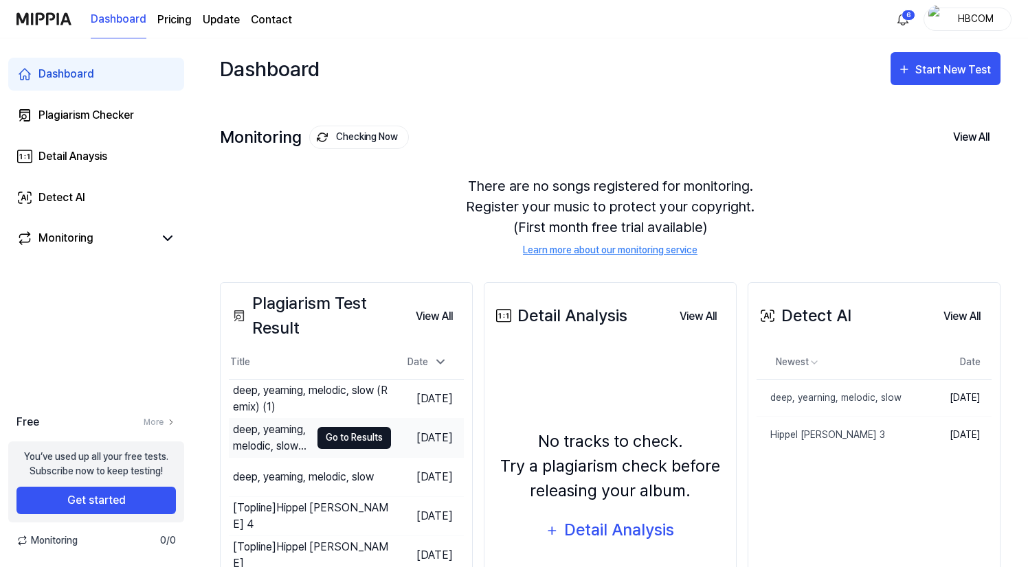
click at [346, 436] on button "Go to Results" at bounding box center [354, 438] width 74 height 22
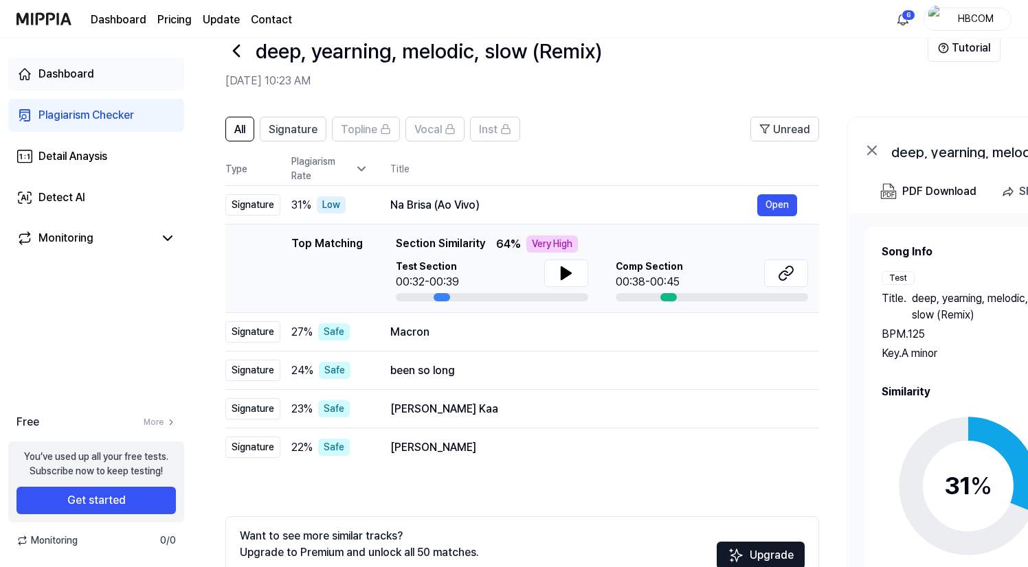
click at [83, 78] on div "Dashboard" at bounding box center [66, 74] width 56 height 16
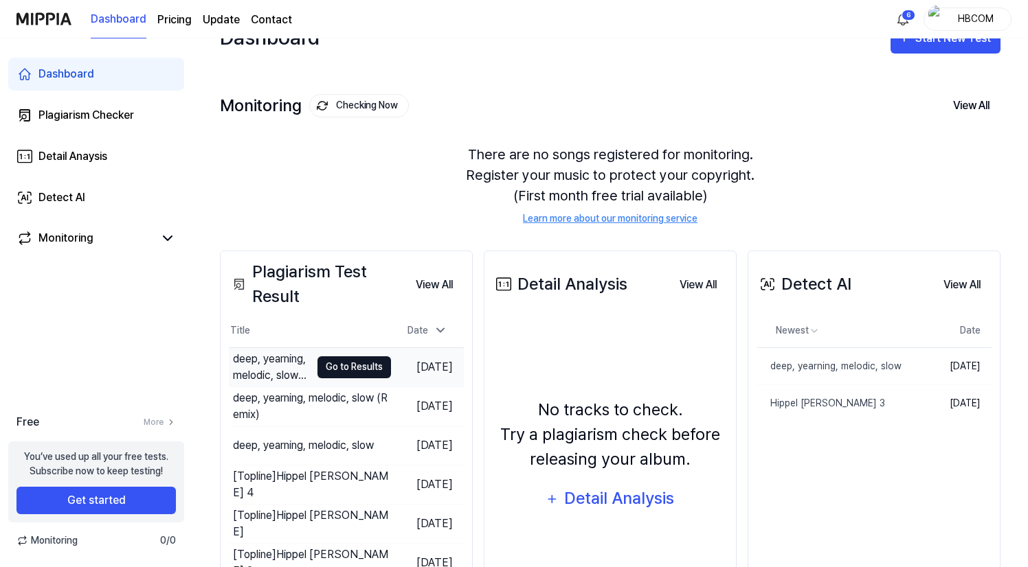
click at [335, 364] on button "Go to Results" at bounding box center [354, 368] width 74 height 22
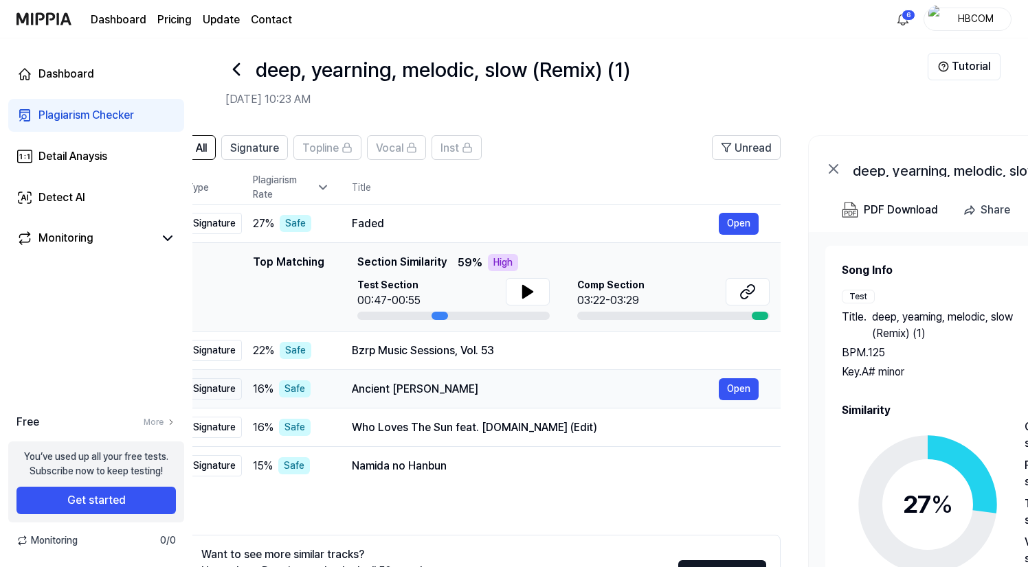
scroll to position [0, 42]
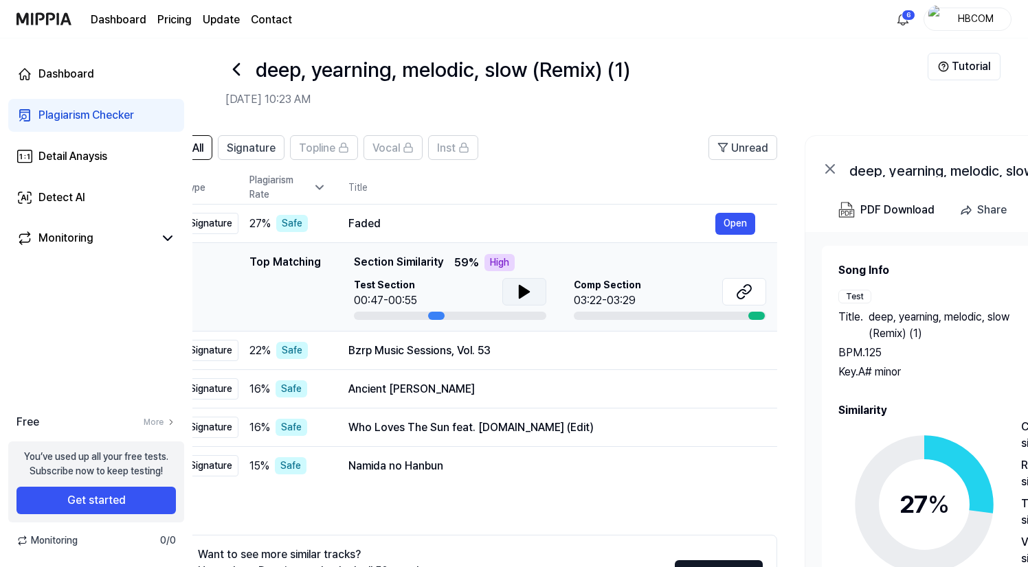
click at [523, 291] on icon at bounding box center [524, 292] width 10 height 12
